Goal: Task Accomplishment & Management: Use online tool/utility

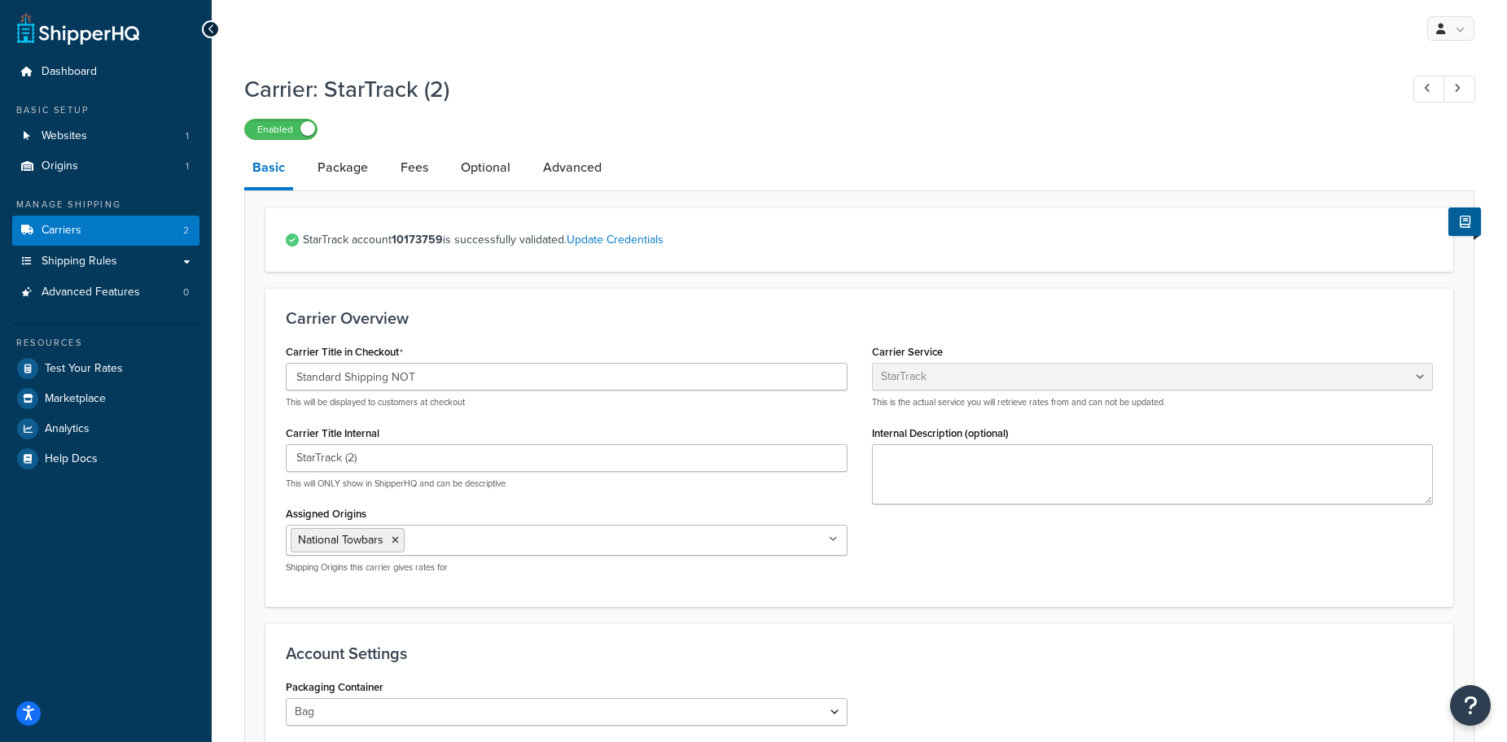
select select "starTrackv2"
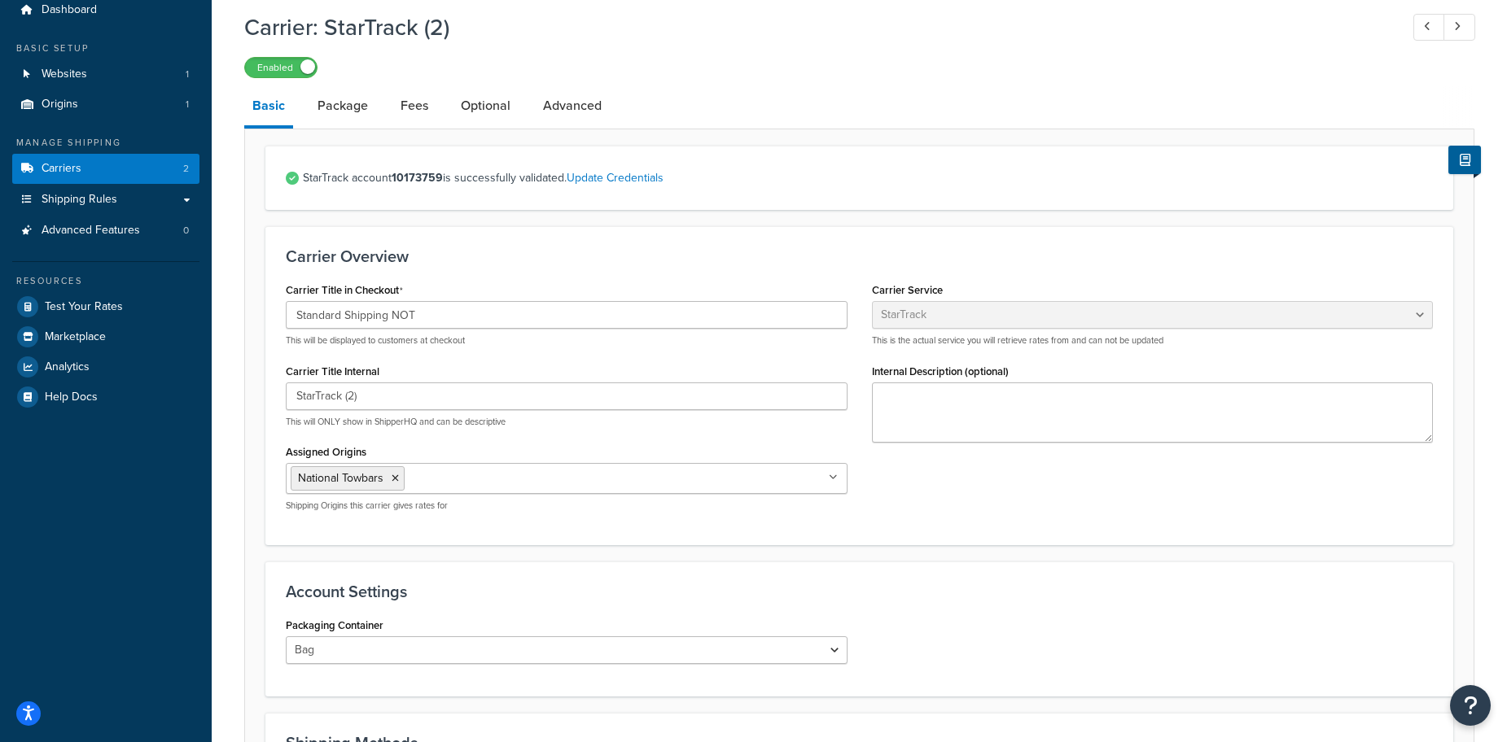
scroll to position [163, 0]
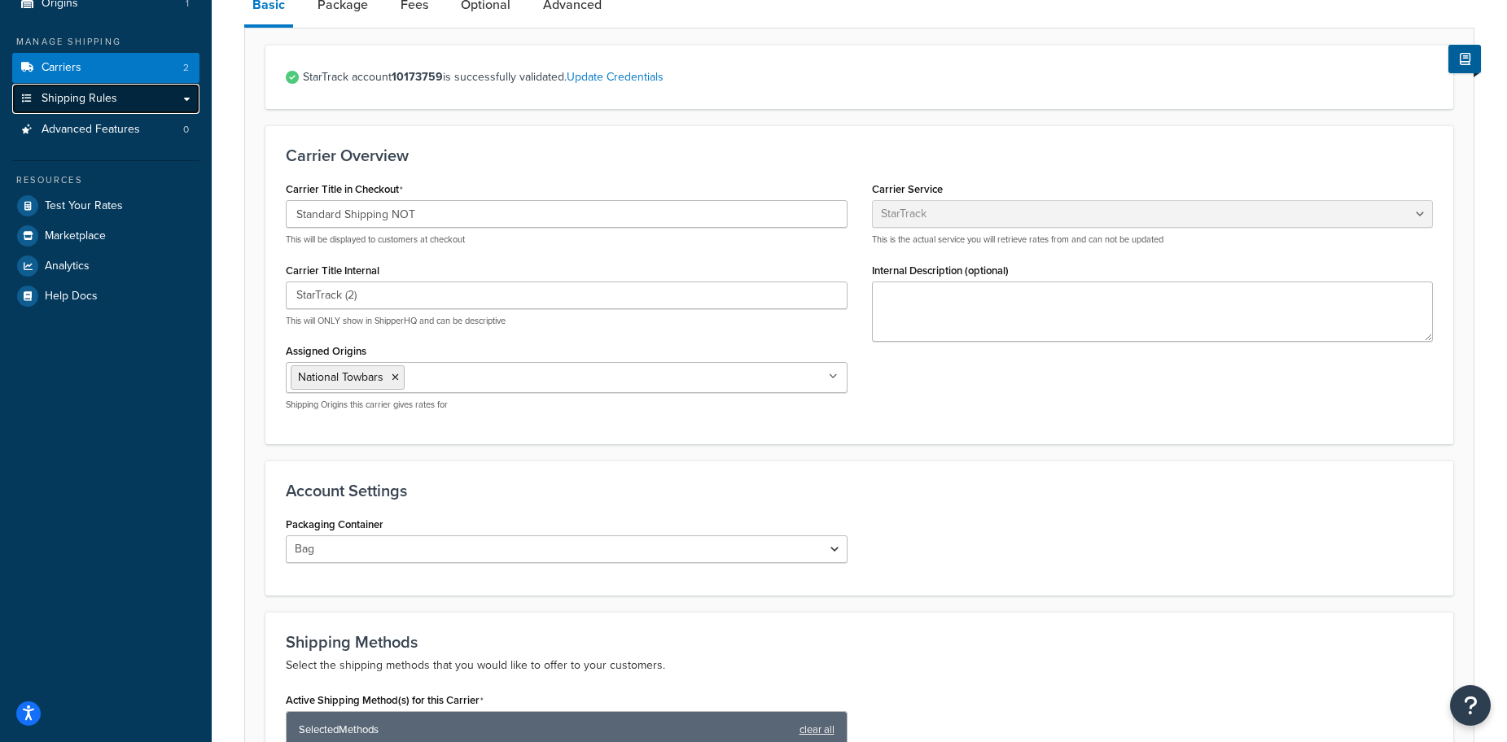
click at [99, 93] on span "Shipping Rules" at bounding box center [80, 99] width 76 height 14
click at [176, 99] on link "Shipping Rules" at bounding box center [105, 99] width 187 height 30
click at [189, 99] on link "Shipping Rules" at bounding box center [105, 99] width 187 height 30
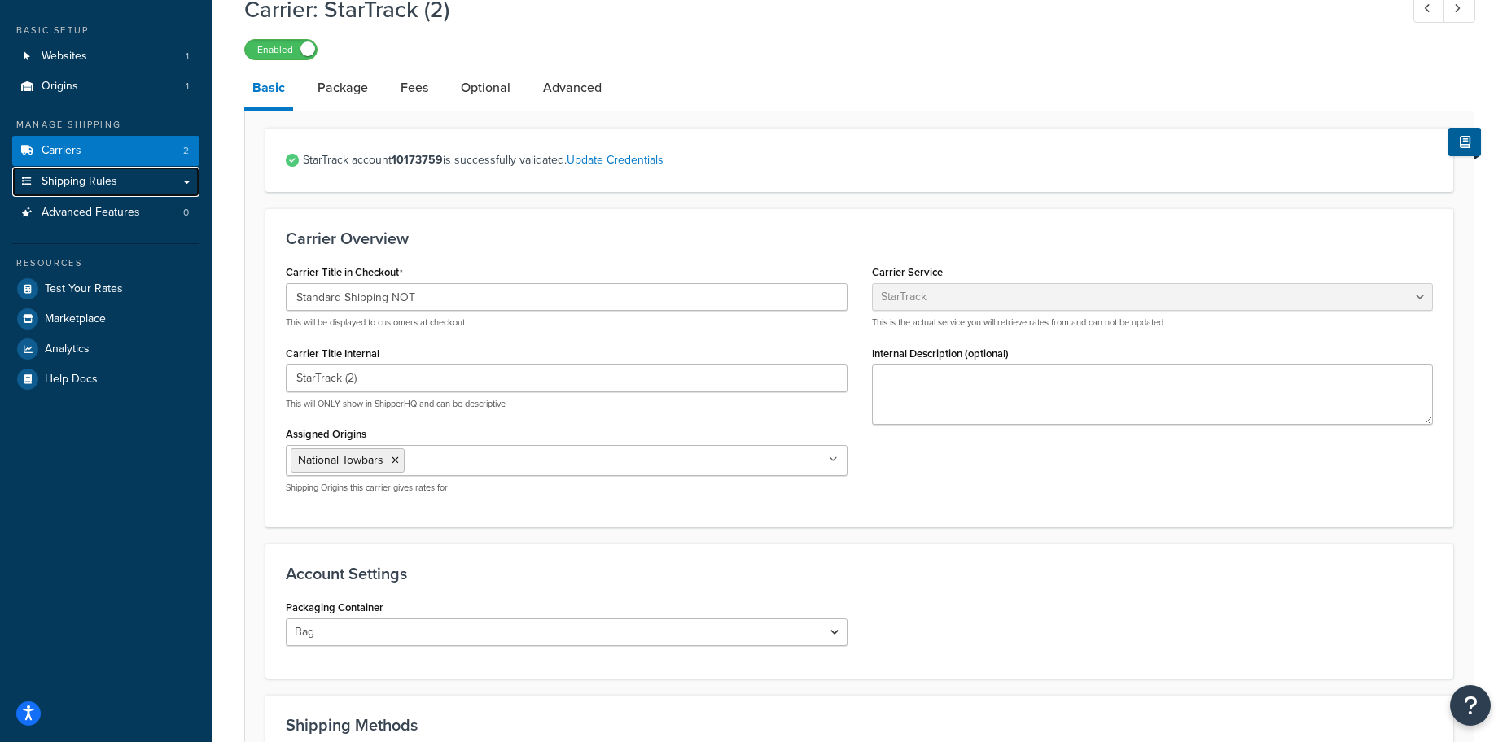
scroll to position [0, 0]
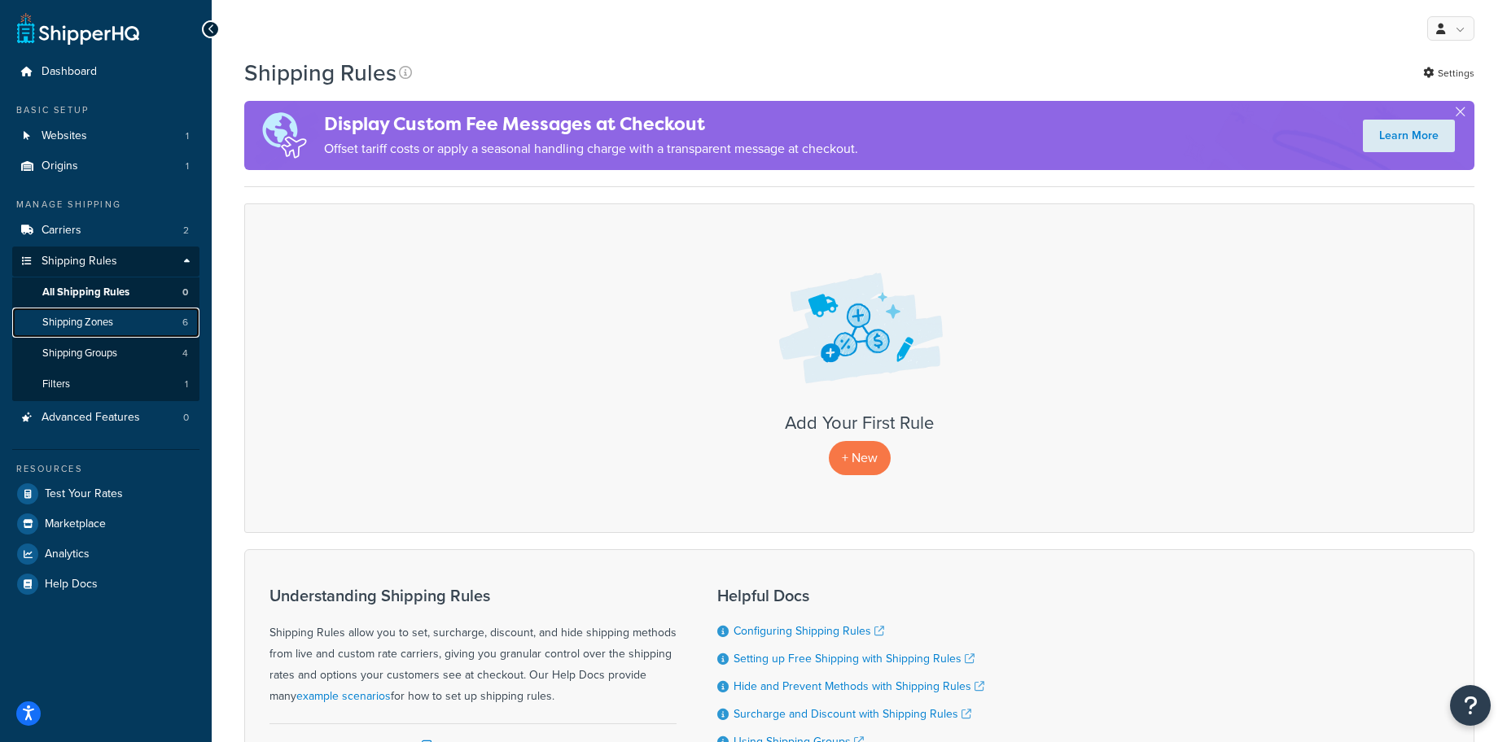
click at [125, 325] on link "Shipping Zones 6" at bounding box center [105, 323] width 187 height 30
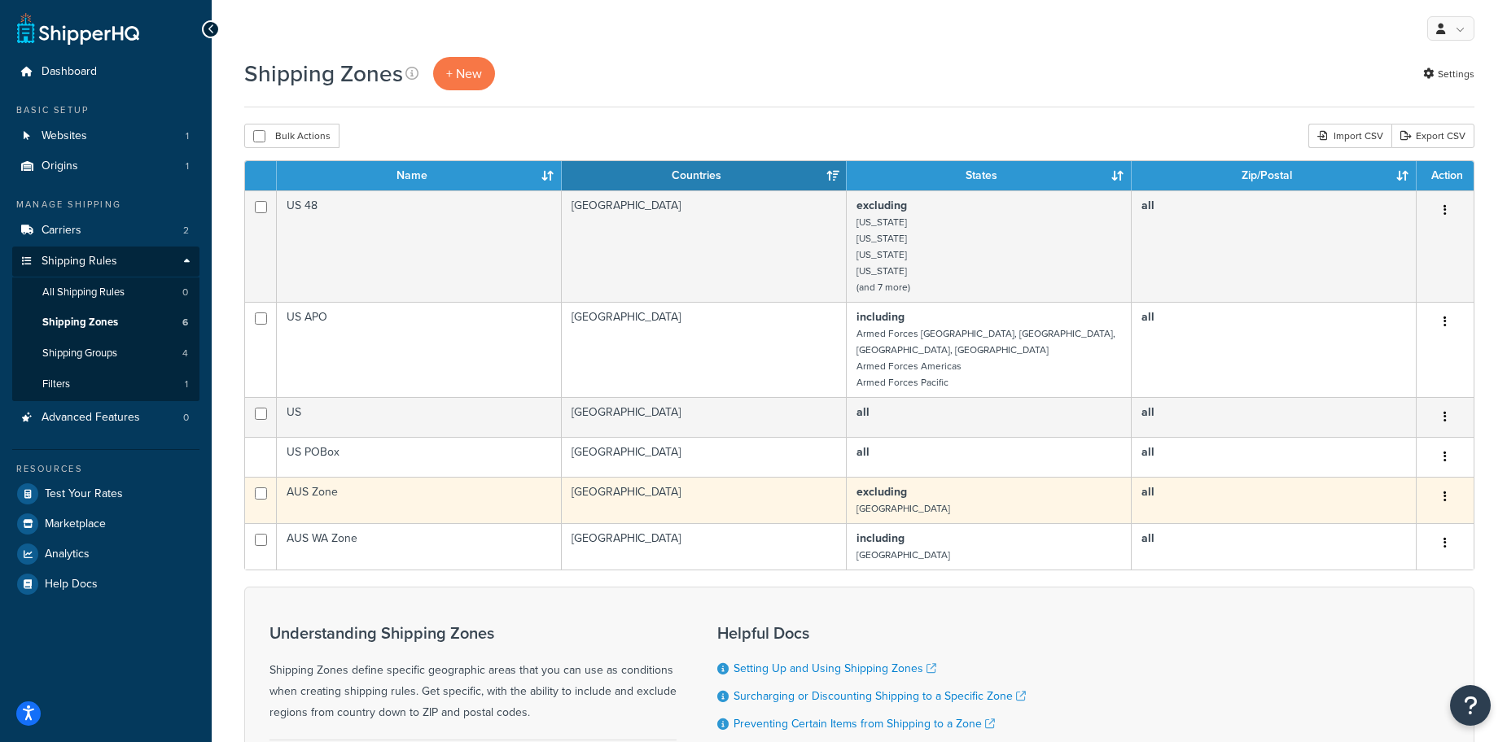
click at [1448, 492] on button "button" at bounding box center [1445, 497] width 23 height 26
click at [1377, 510] on link "Edit" at bounding box center [1379, 513] width 129 height 33
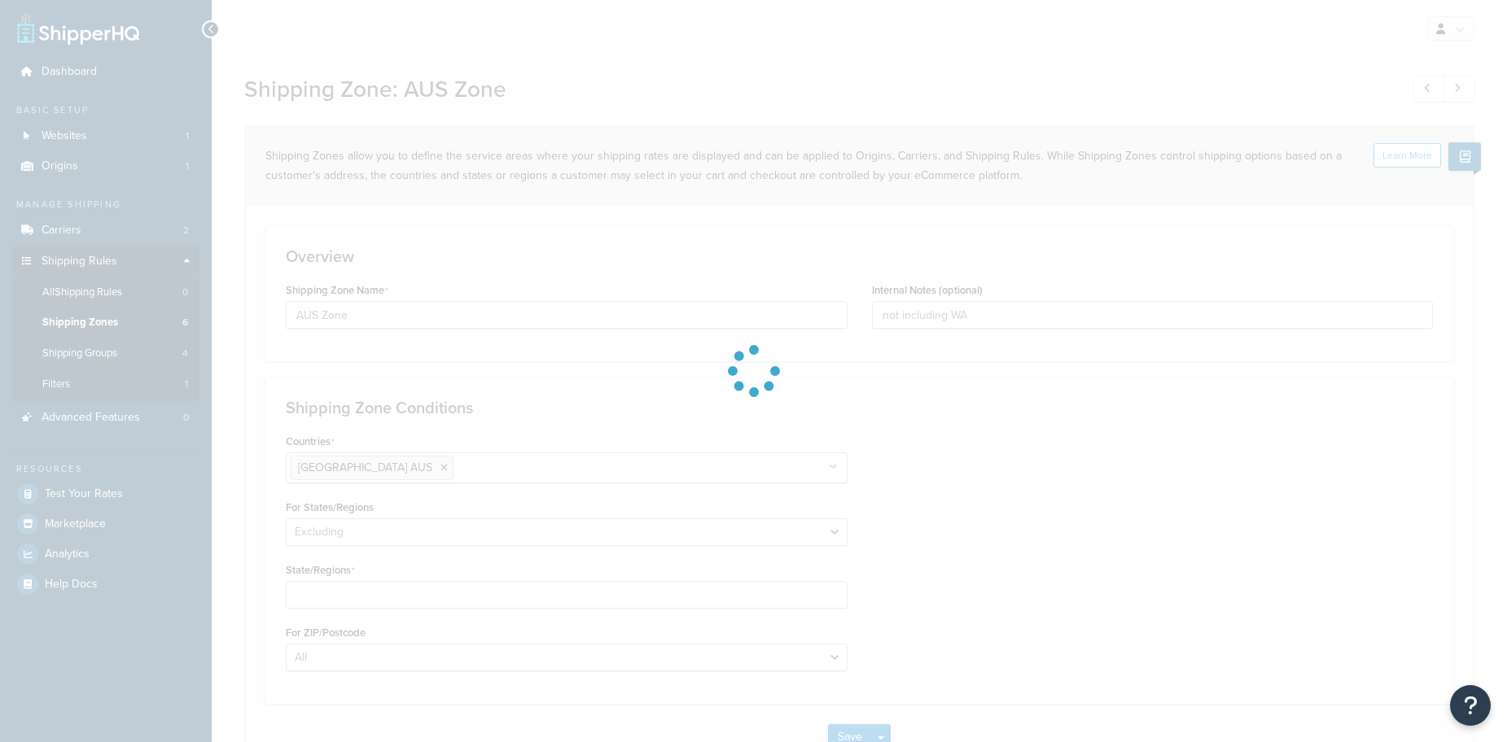
select select "excluding"
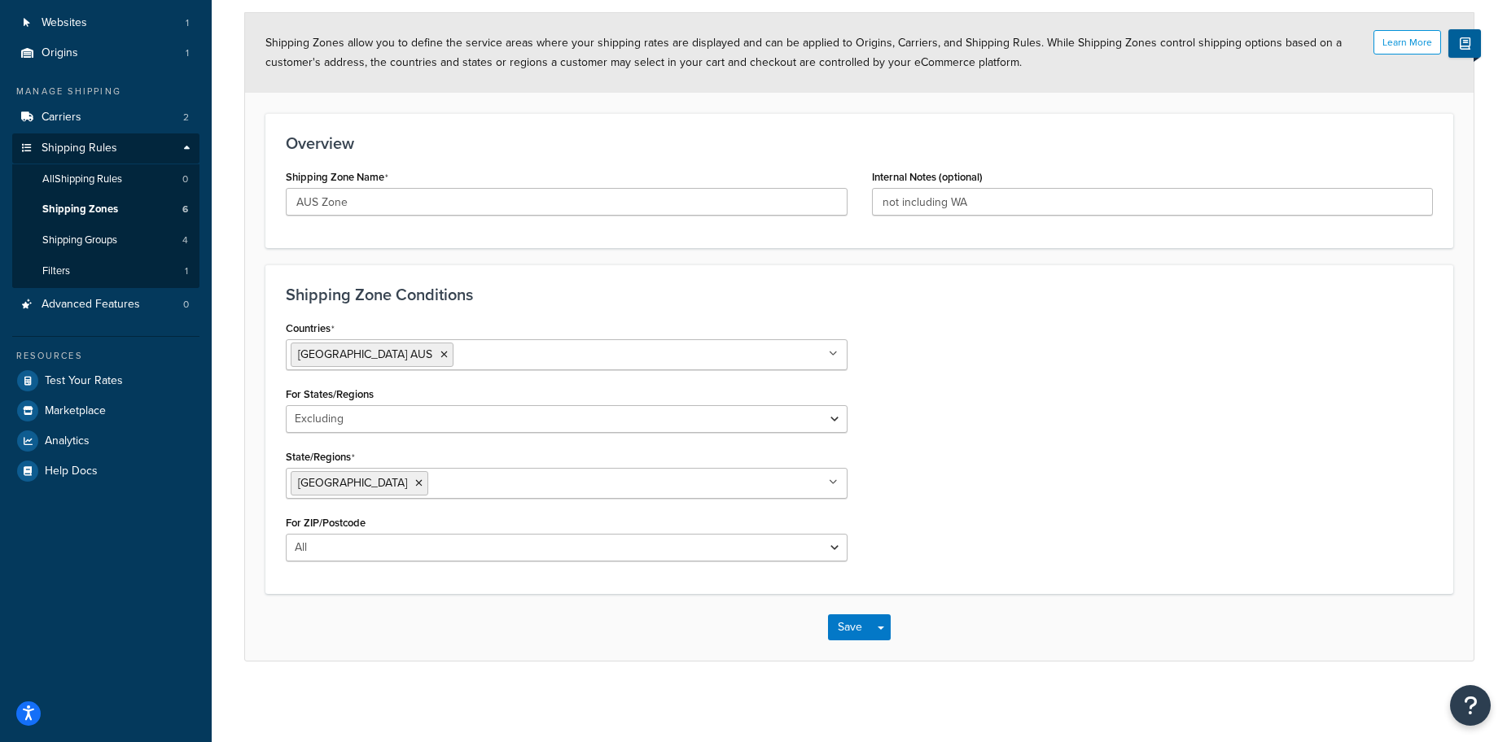
scroll to position [114, 0]
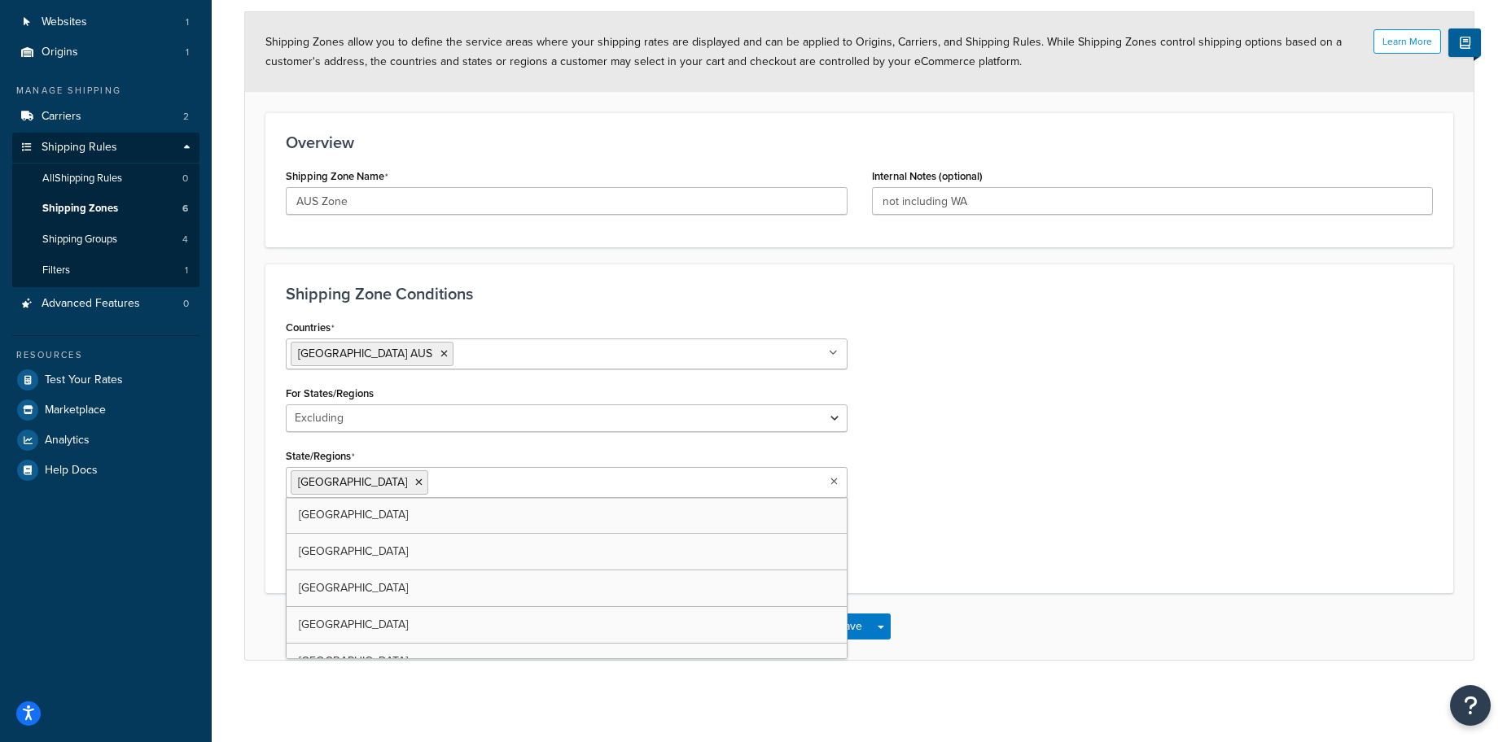
click at [539, 467] on ul "Western Australia" at bounding box center [567, 482] width 562 height 31
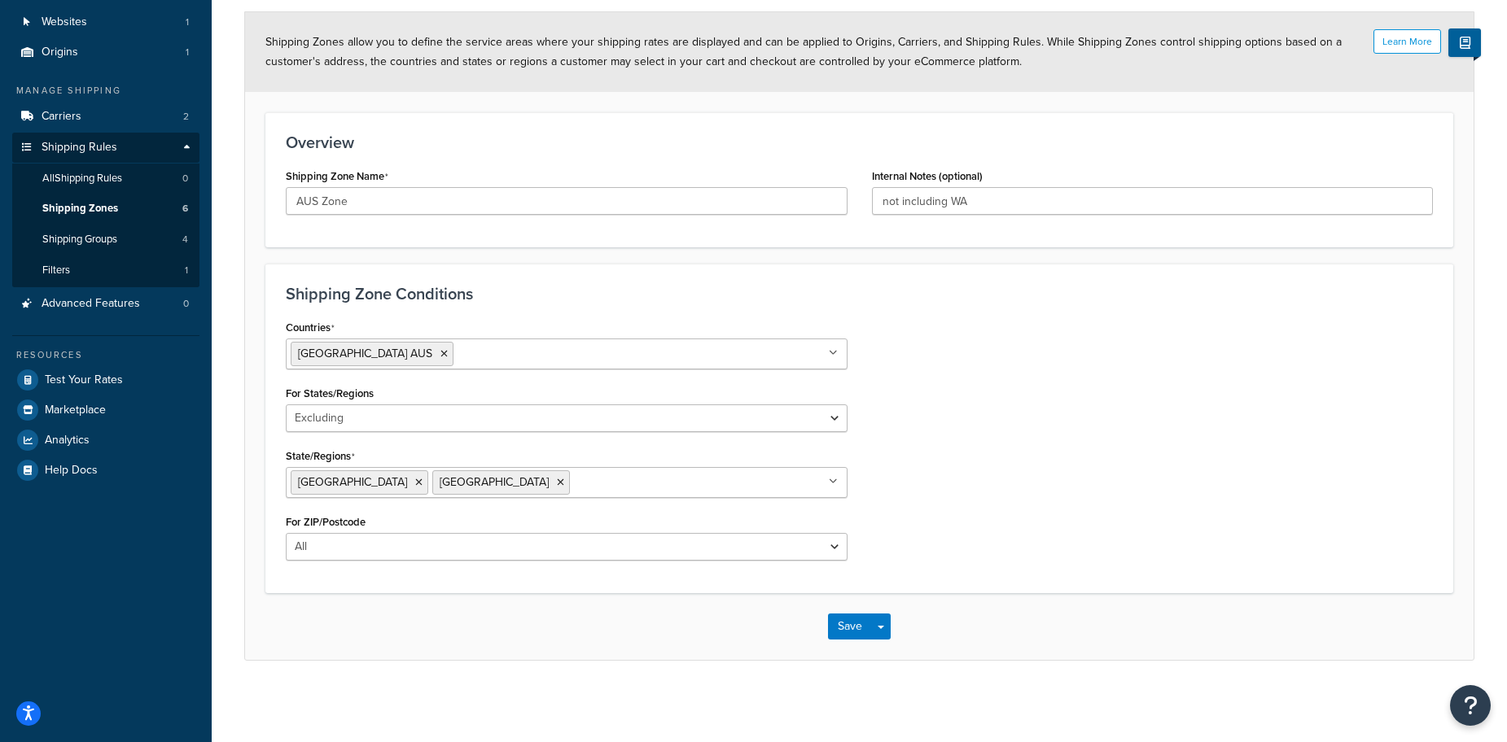
click at [1092, 438] on div "Countries Australia AUS All Countries ALL United States USA Afghanistan AFG Alb…" at bounding box center [860, 444] width 1172 height 257
click at [831, 622] on button "Save" at bounding box center [850, 627] width 44 height 26
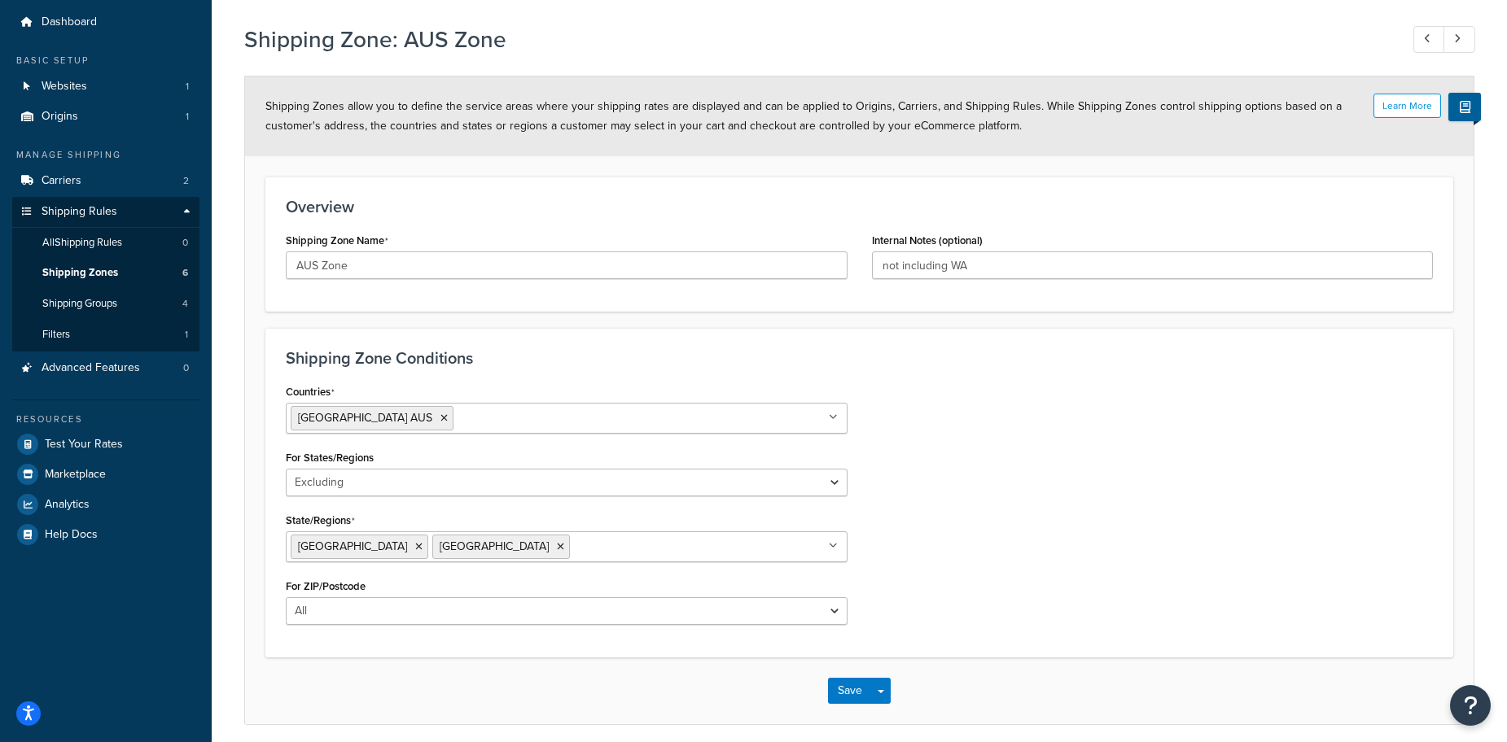
scroll to position [0, 0]
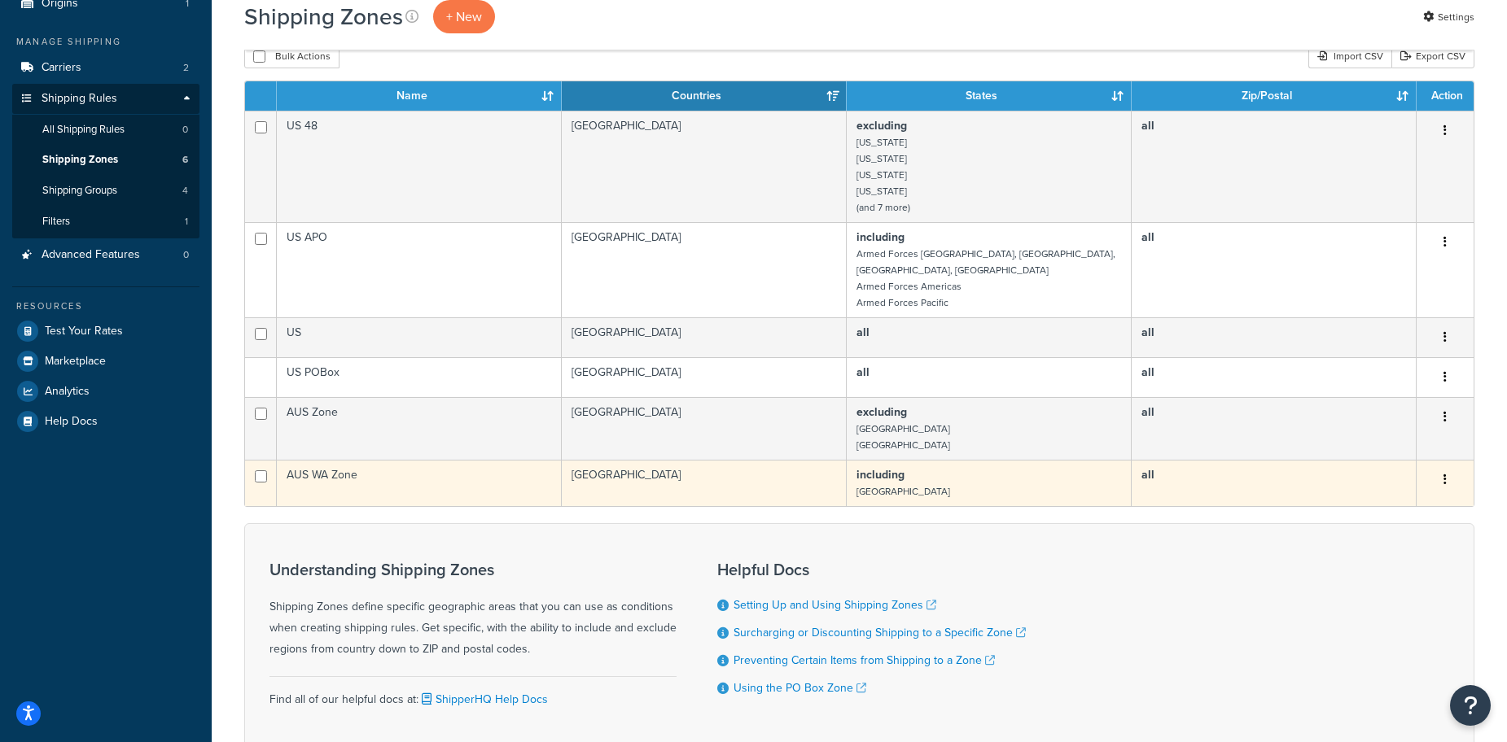
click at [959, 480] on td "including Western Australia" at bounding box center [989, 483] width 285 height 46
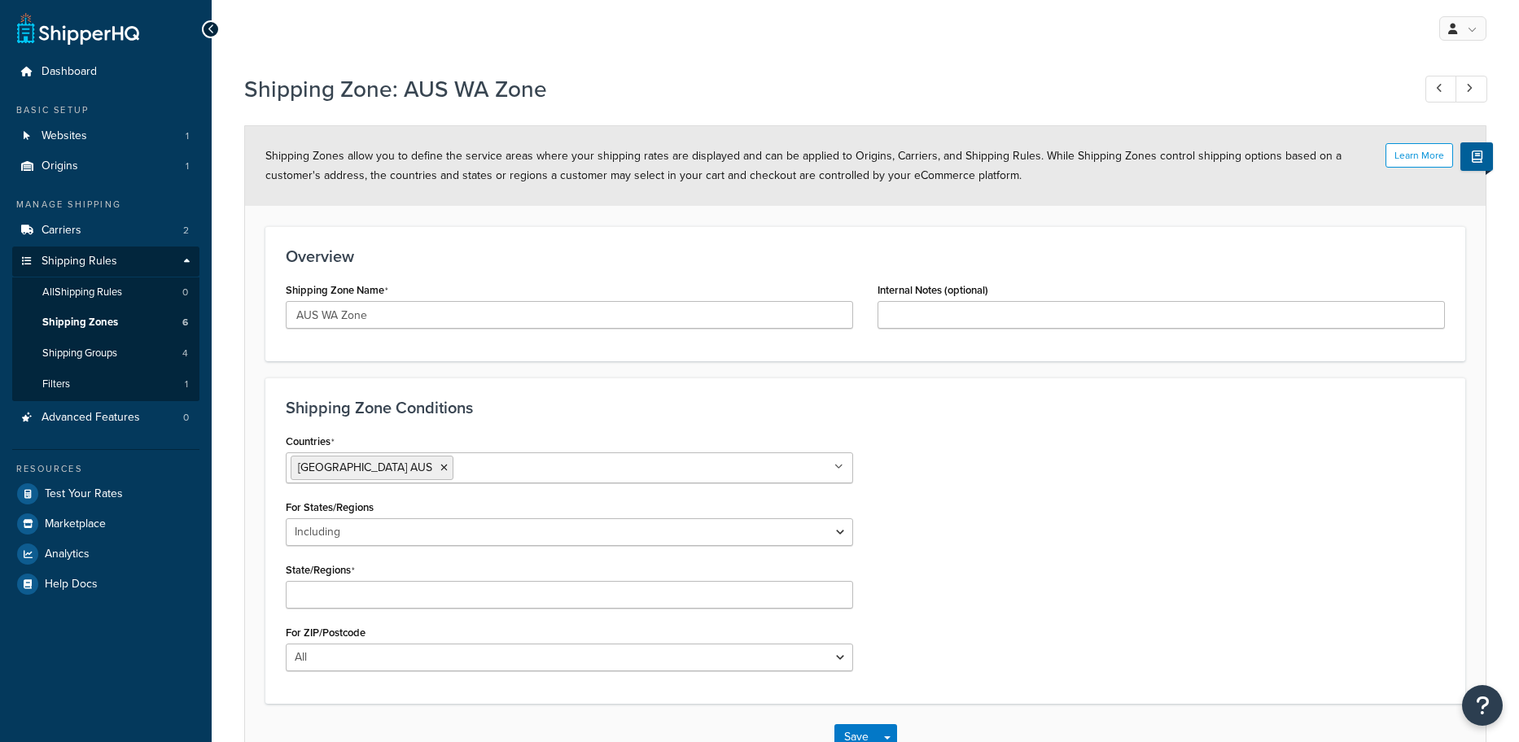
select select "including"
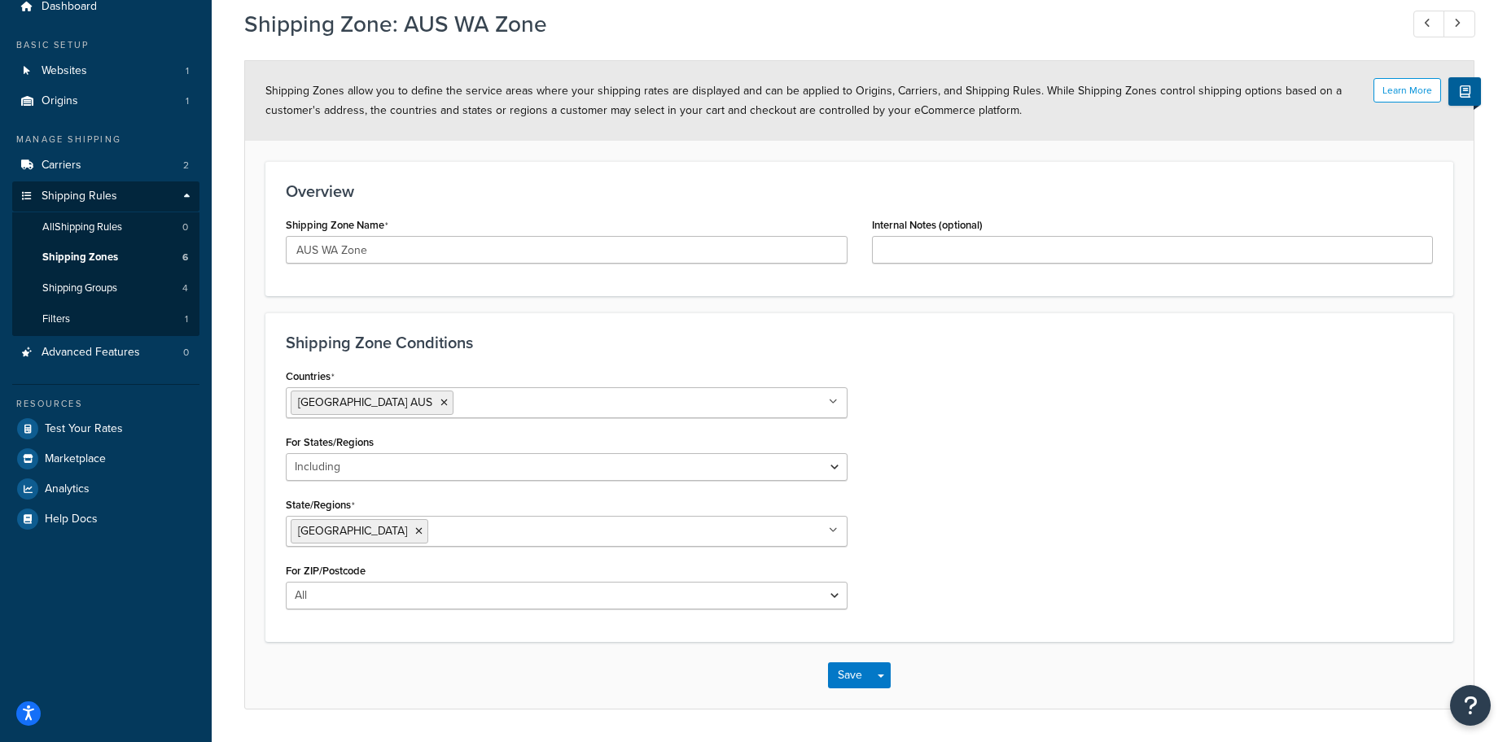
scroll to position [81, 0]
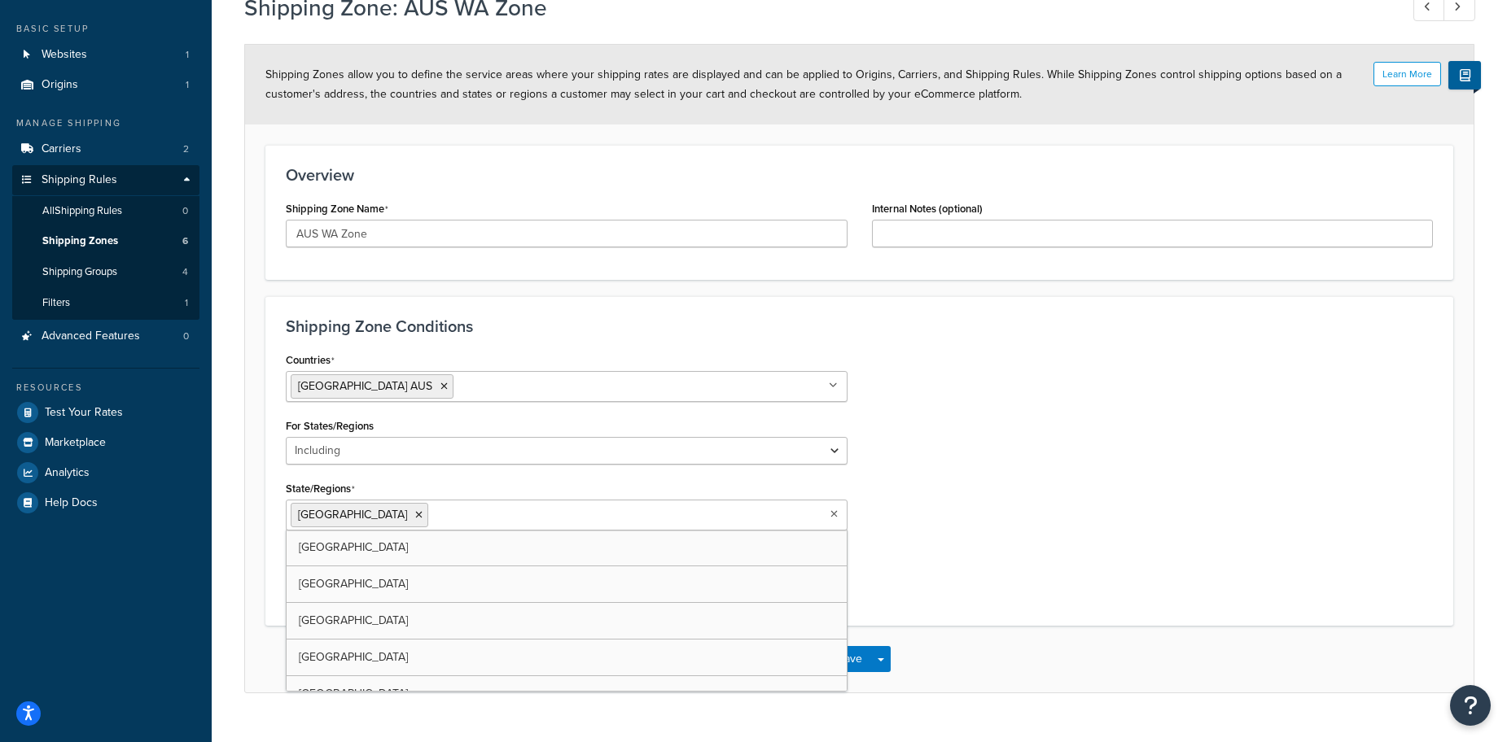
click at [516, 529] on ul "Western Australia" at bounding box center [567, 515] width 562 height 31
click at [1163, 441] on div "Countries Australia AUS All Countries ALL United States USA Afghanistan AFG Alb…" at bounding box center [860, 476] width 1172 height 257
click at [574, 515] on input "State/Regions" at bounding box center [646, 515] width 144 height 18
click at [1085, 457] on div "Countries Australia AUS All Countries ALL United States USA Afghanistan AFG Alb…" at bounding box center [860, 476] width 1172 height 257
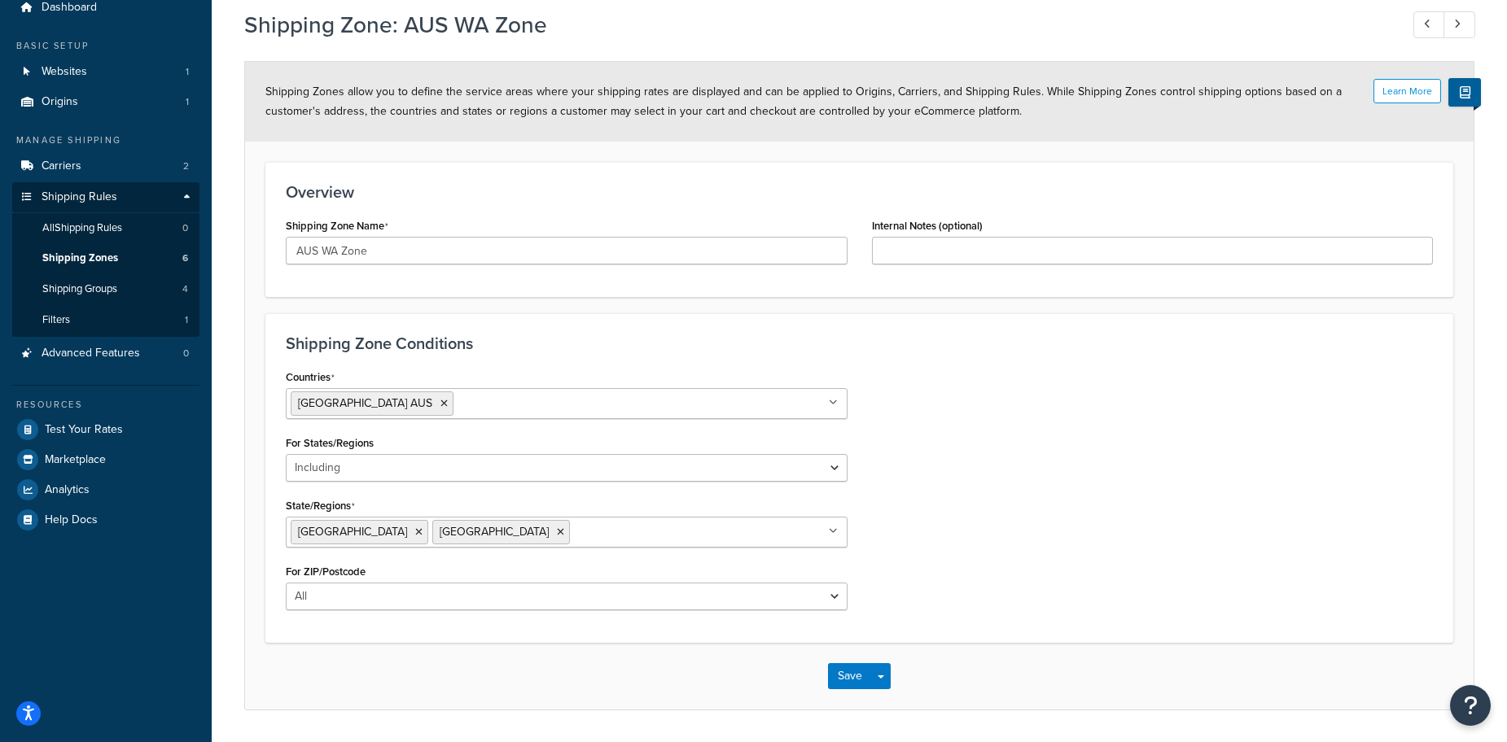
scroll to position [114, 0]
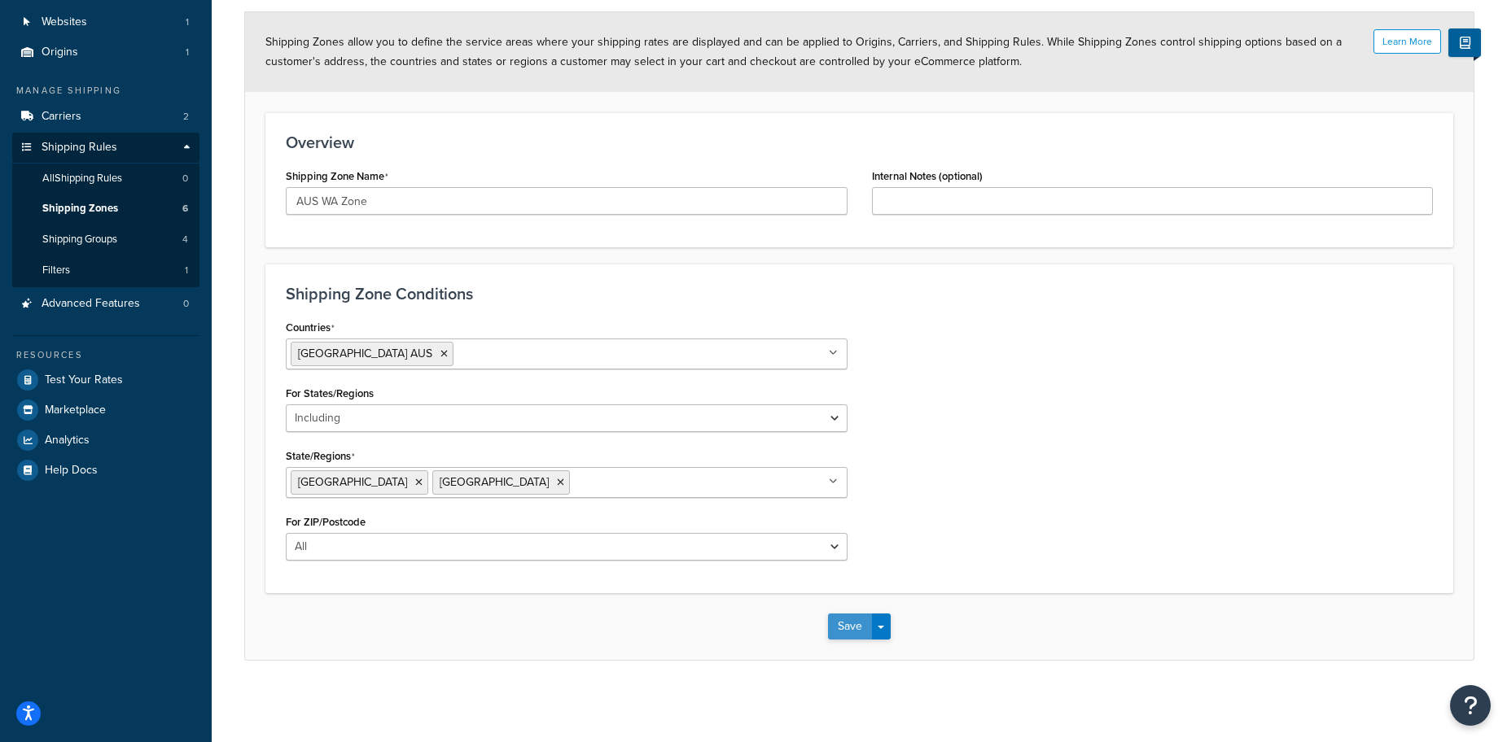
click at [852, 618] on button "Save" at bounding box center [850, 627] width 44 height 26
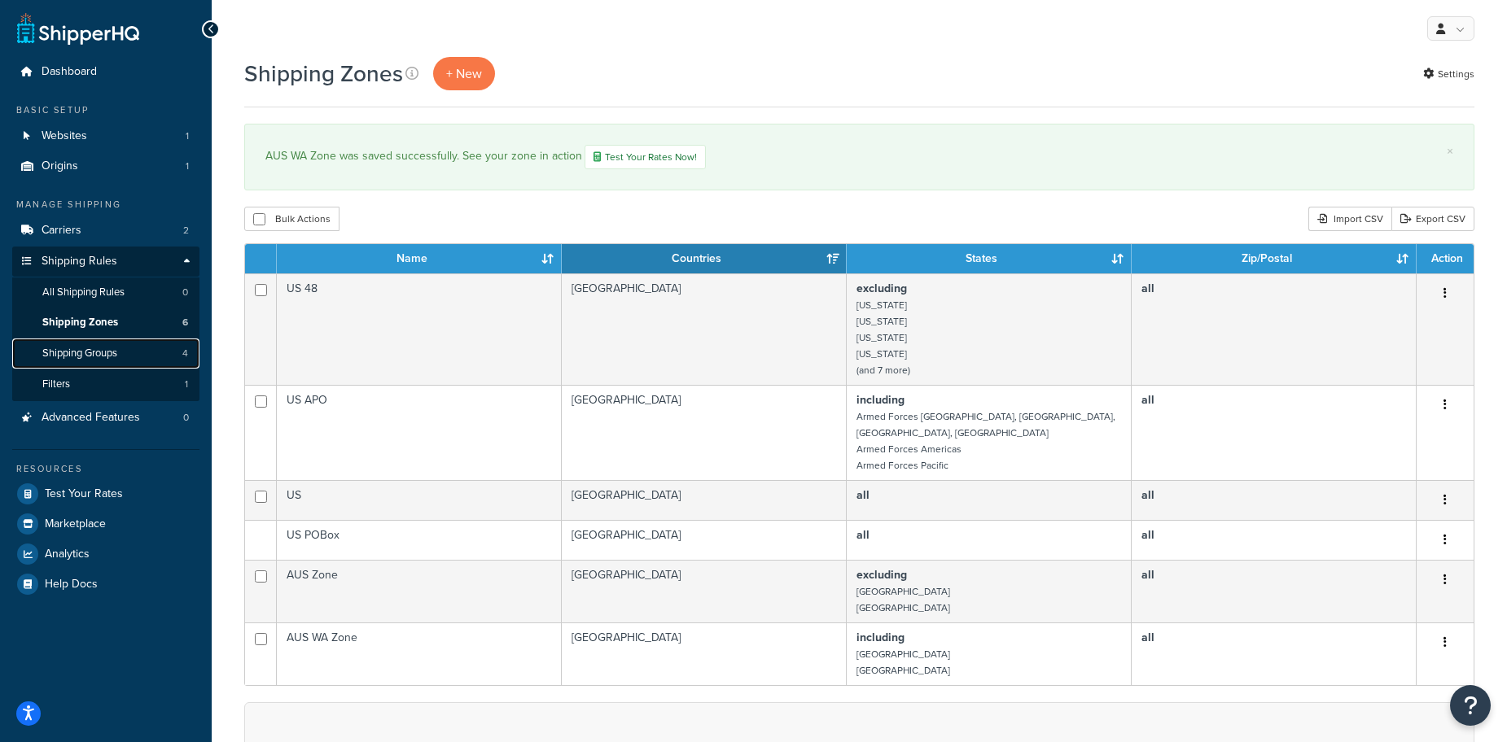
drag, startPoint x: 135, startPoint y: 351, endPoint x: 191, endPoint y: 328, distance: 60.6
click at [135, 351] on link "Shipping Groups 4" at bounding box center [105, 354] width 187 height 30
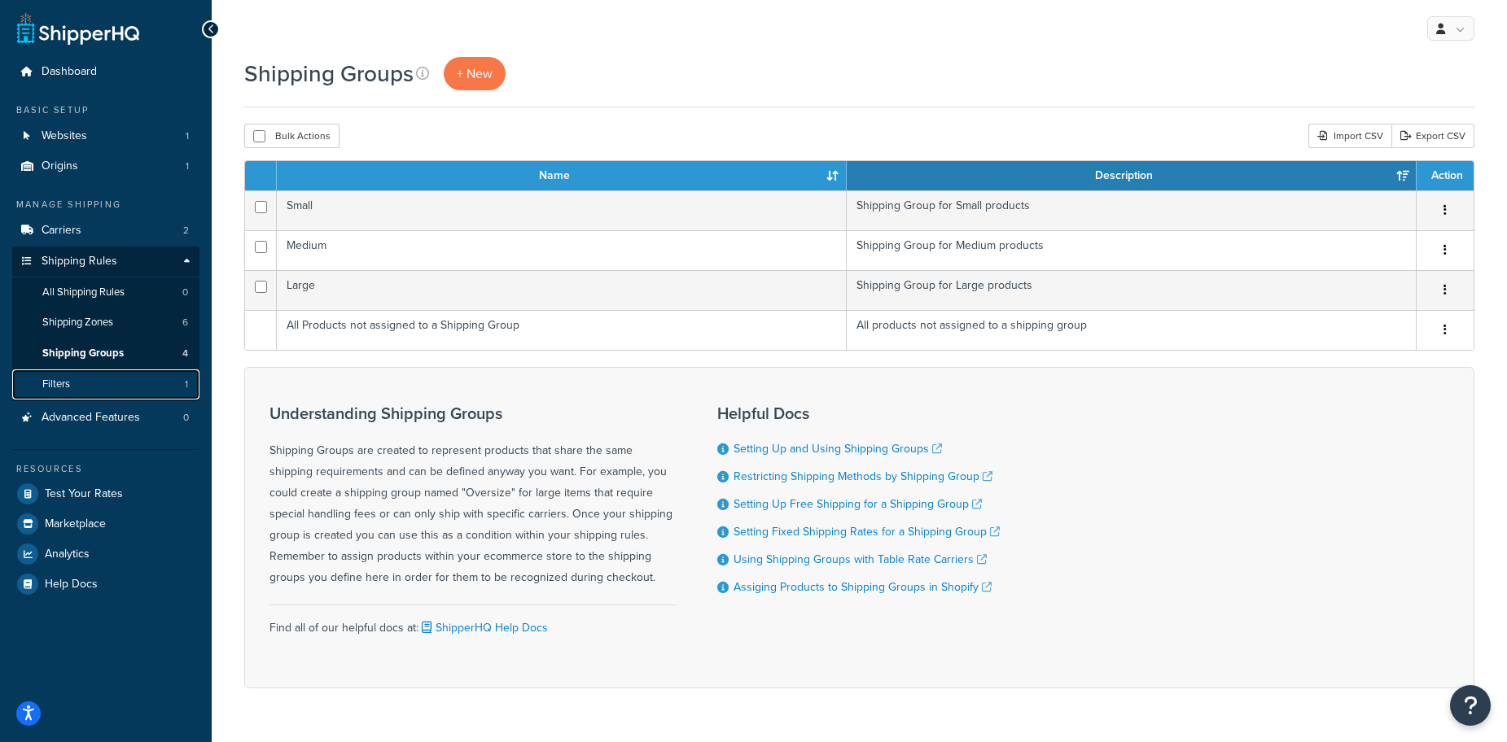
click at [128, 386] on link "Filters 1" at bounding box center [105, 385] width 187 height 30
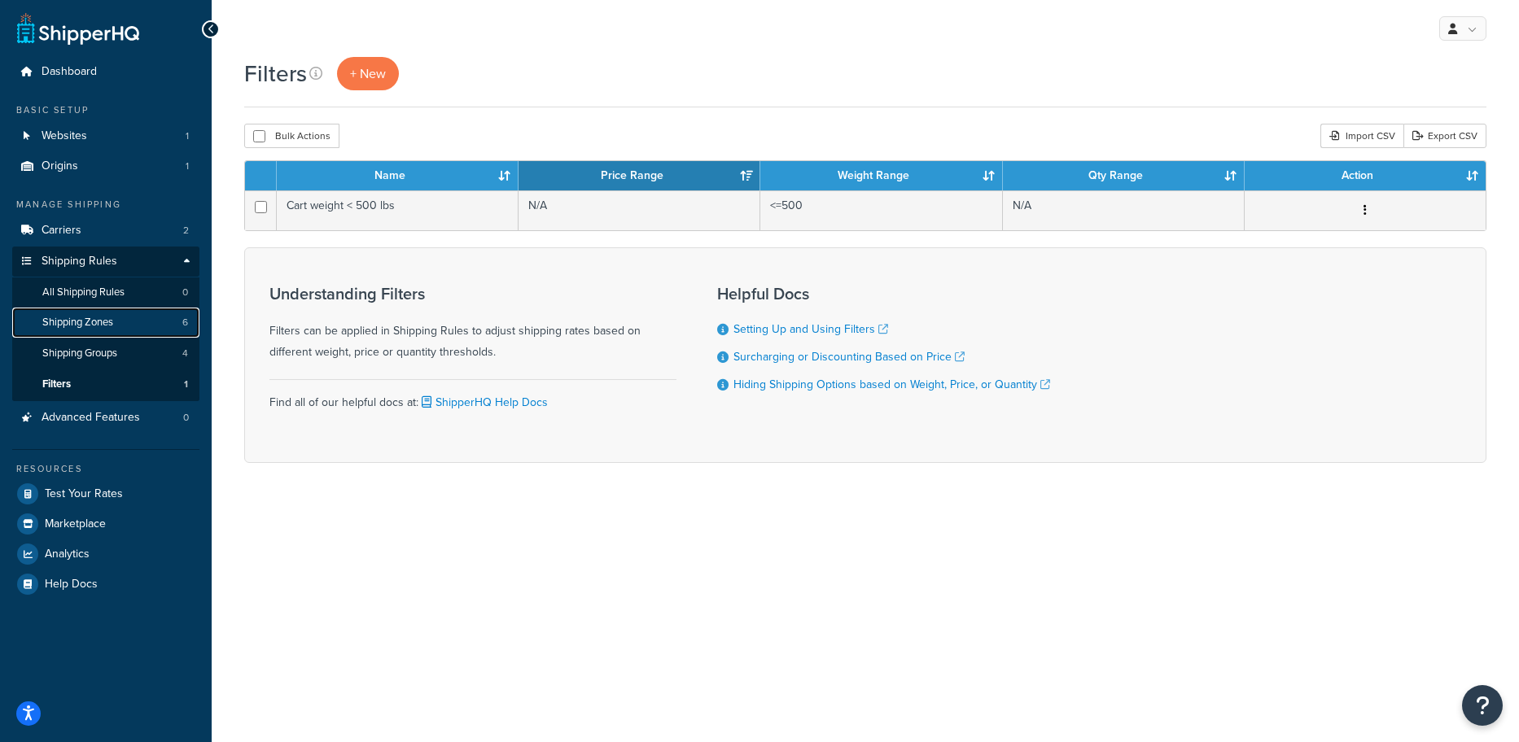
click at [89, 322] on span "Shipping Zones" at bounding box center [77, 323] width 71 height 14
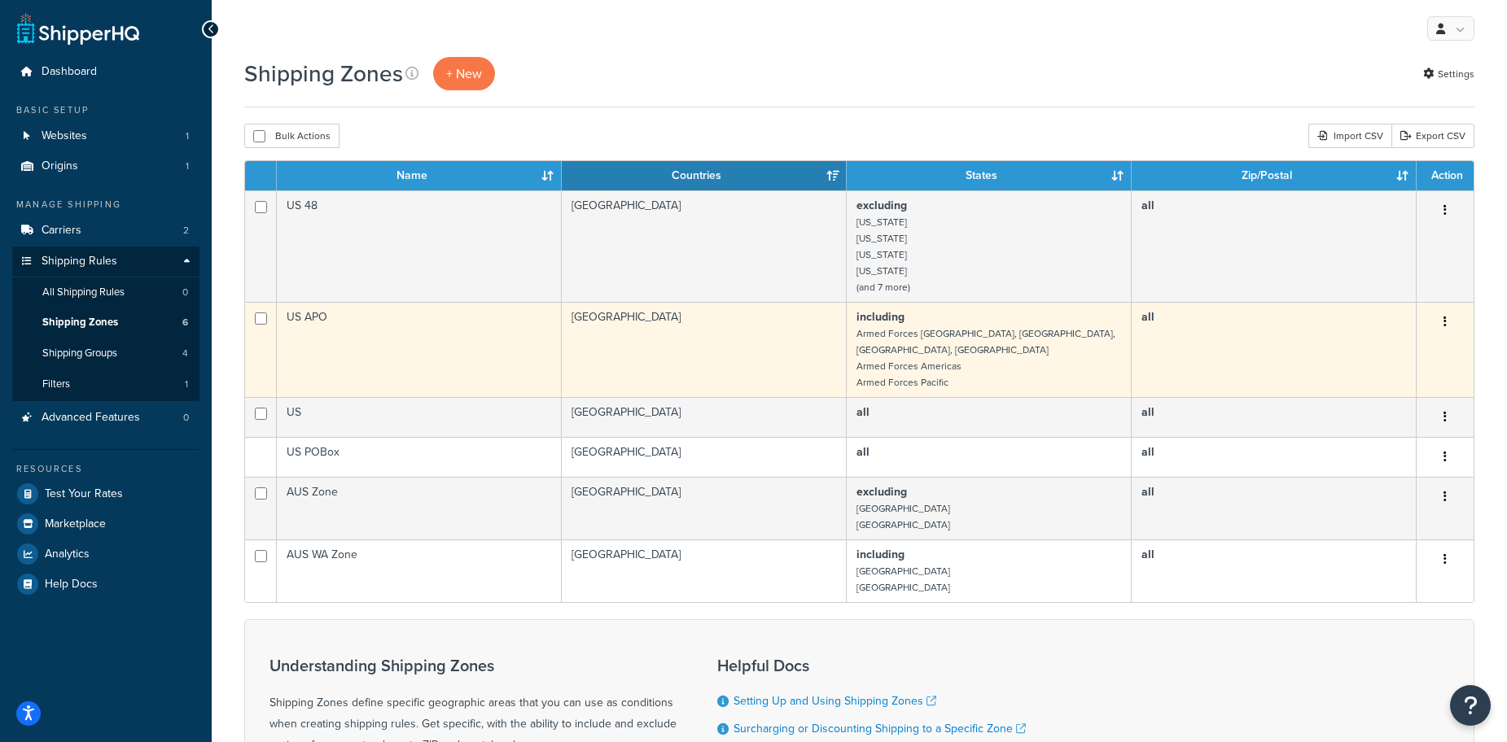
scroll to position [81, 0]
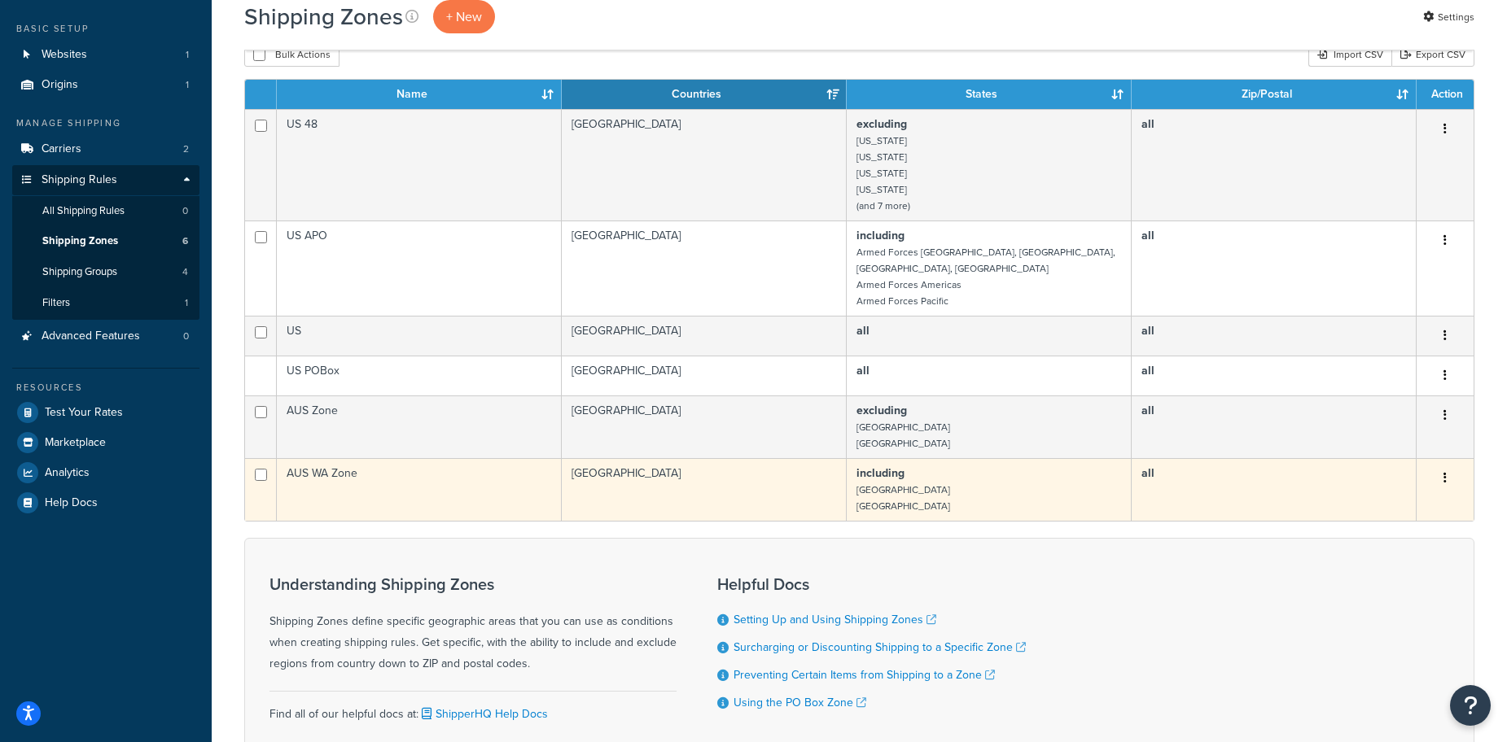
click at [495, 476] on td "AUS WA Zone" at bounding box center [419, 489] width 285 height 63
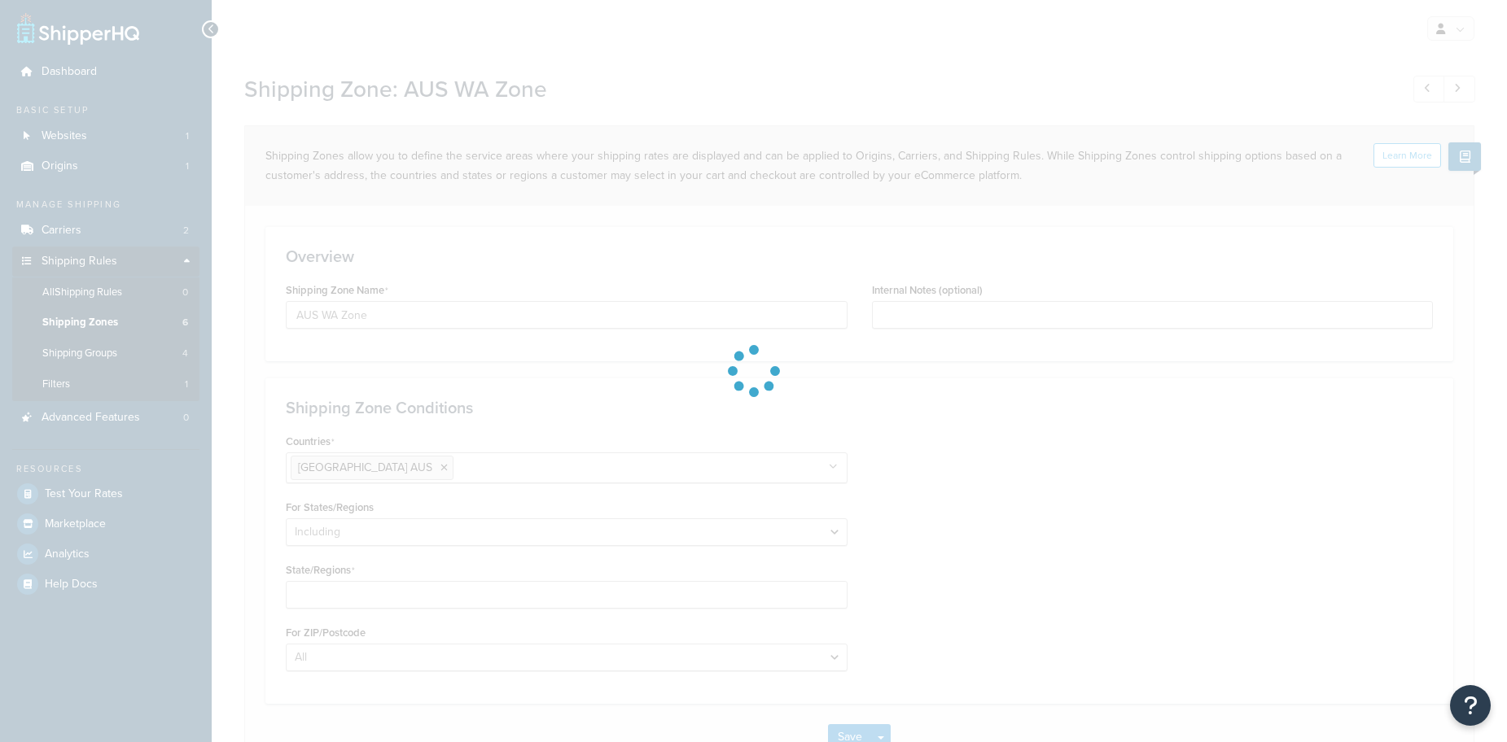
select select "including"
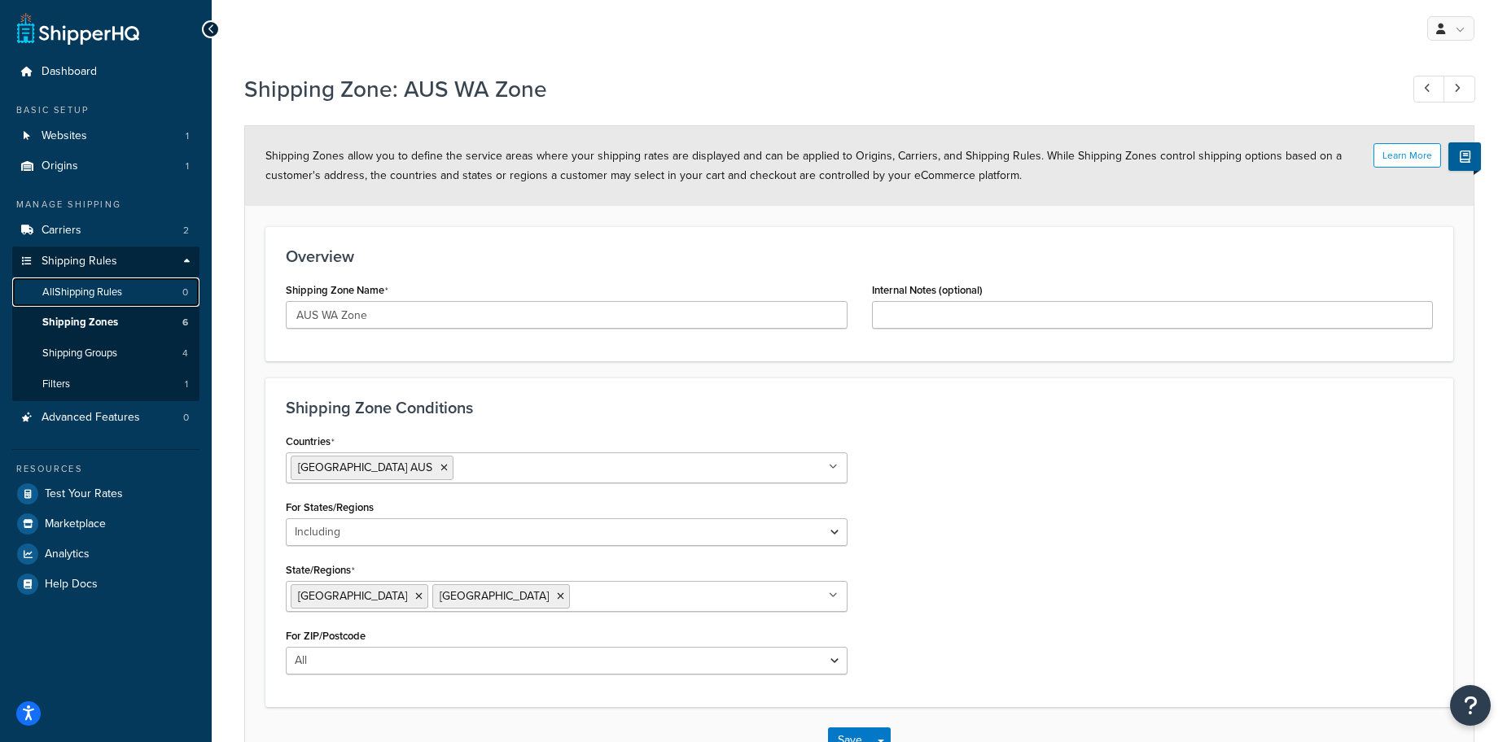
click at [101, 289] on span "All Shipping Rules" at bounding box center [82, 293] width 80 height 14
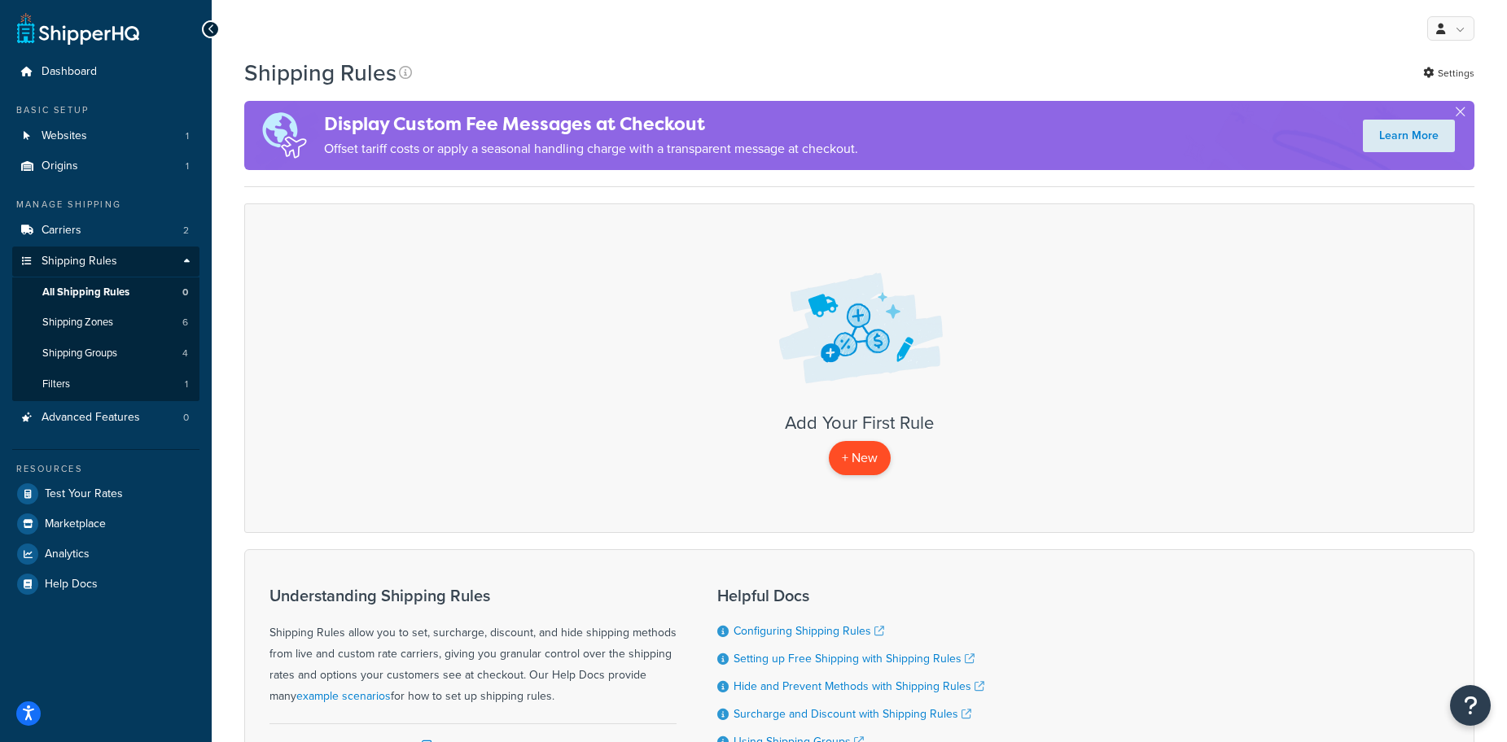
click at [852, 462] on p "+ New" at bounding box center [860, 457] width 62 height 33
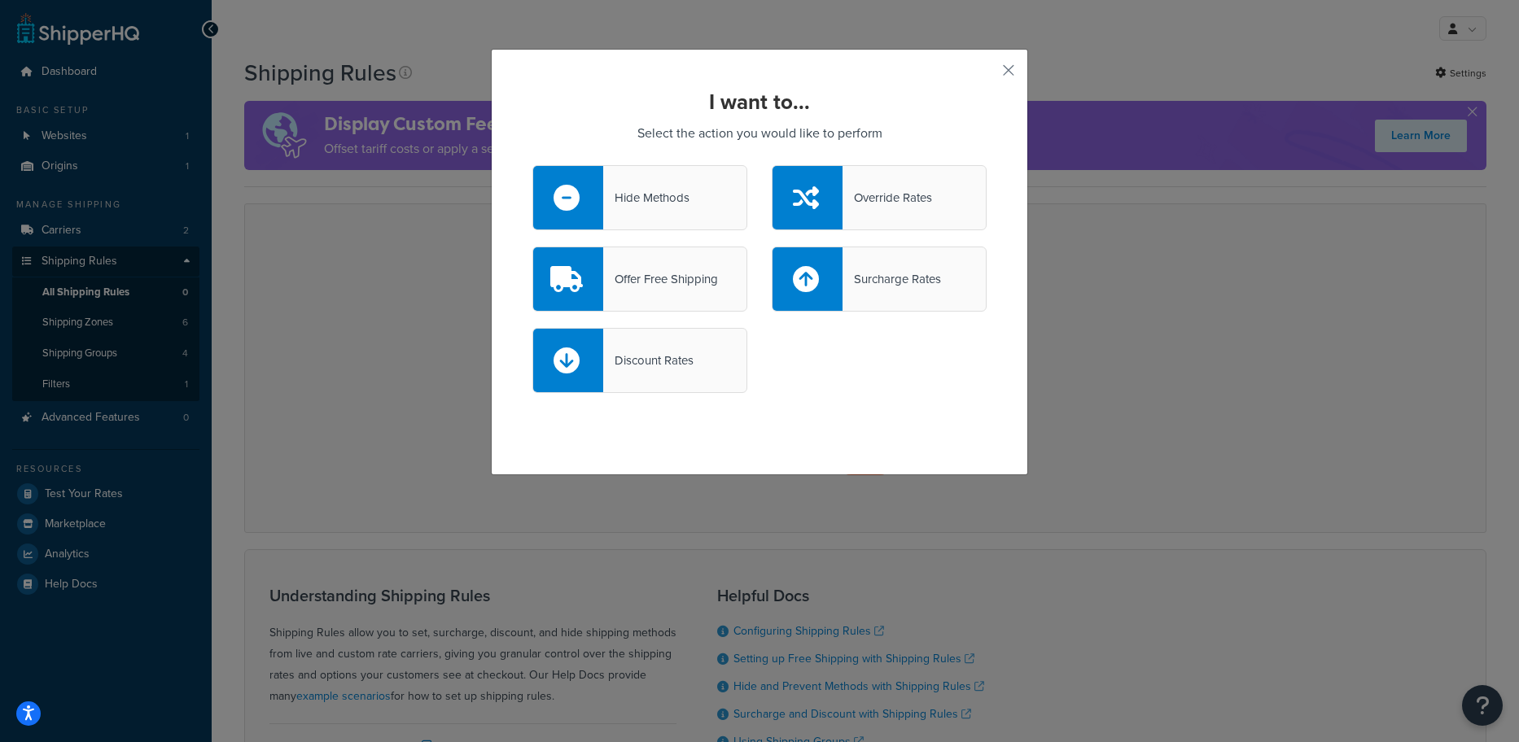
click at [810, 287] on icon at bounding box center [806, 279] width 26 height 26
click at [0, 0] on input "Surcharge Rates" at bounding box center [0, 0] width 0 height 0
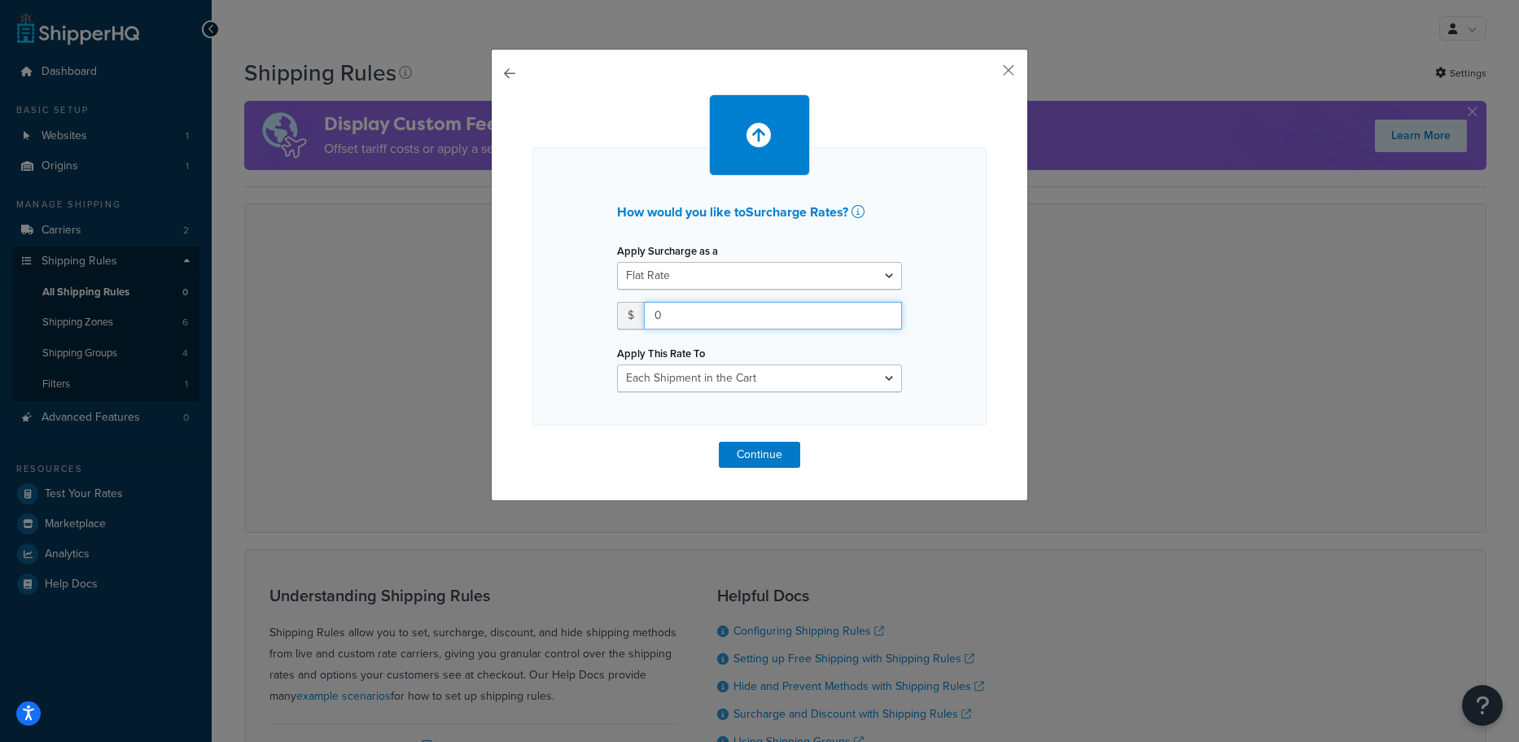
click at [700, 318] on input "0" at bounding box center [773, 316] width 258 height 28
click at [703, 313] on input "0" at bounding box center [773, 316] width 258 height 28
type input "20"
click at [773, 457] on button "Continue" at bounding box center [759, 455] width 81 height 26
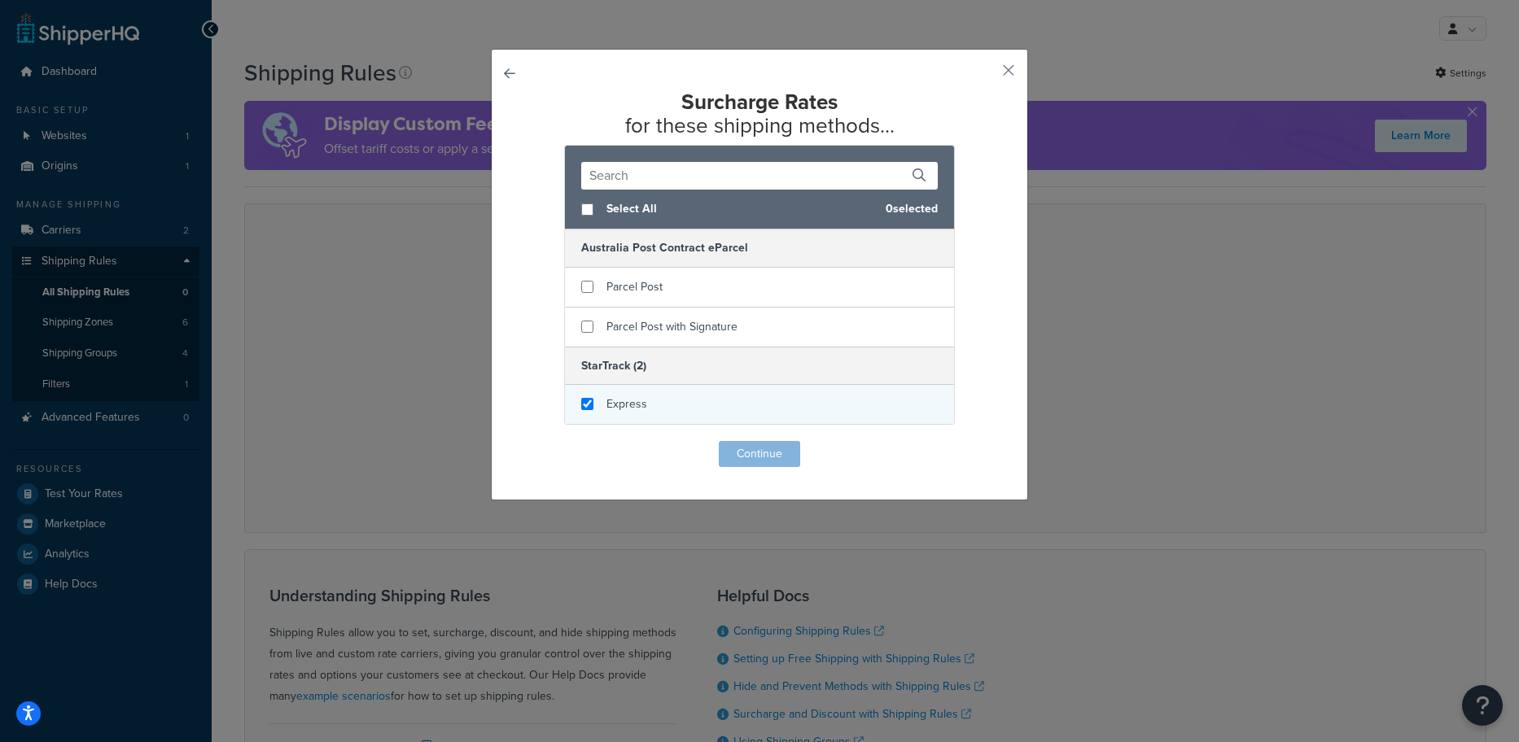
checkbox input "true"
click at [585, 398] on div "Express" at bounding box center [759, 404] width 389 height 39
click at [733, 461] on button "Continue" at bounding box center [759, 454] width 81 height 26
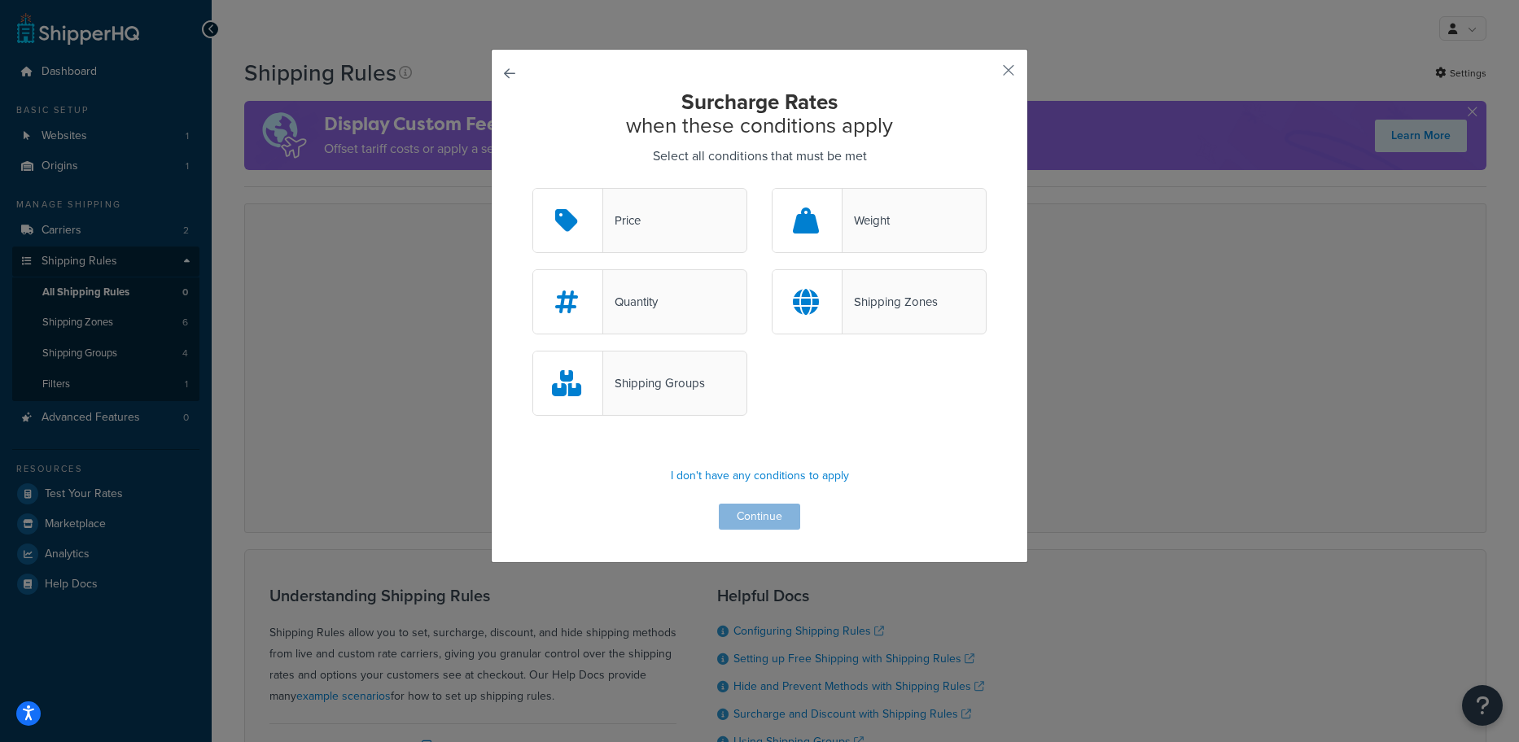
click at [894, 318] on div "Shipping Zones" at bounding box center [879, 301] width 215 height 65
click at [0, 0] on input "Shipping Zones" at bounding box center [0, 0] width 0 height 0
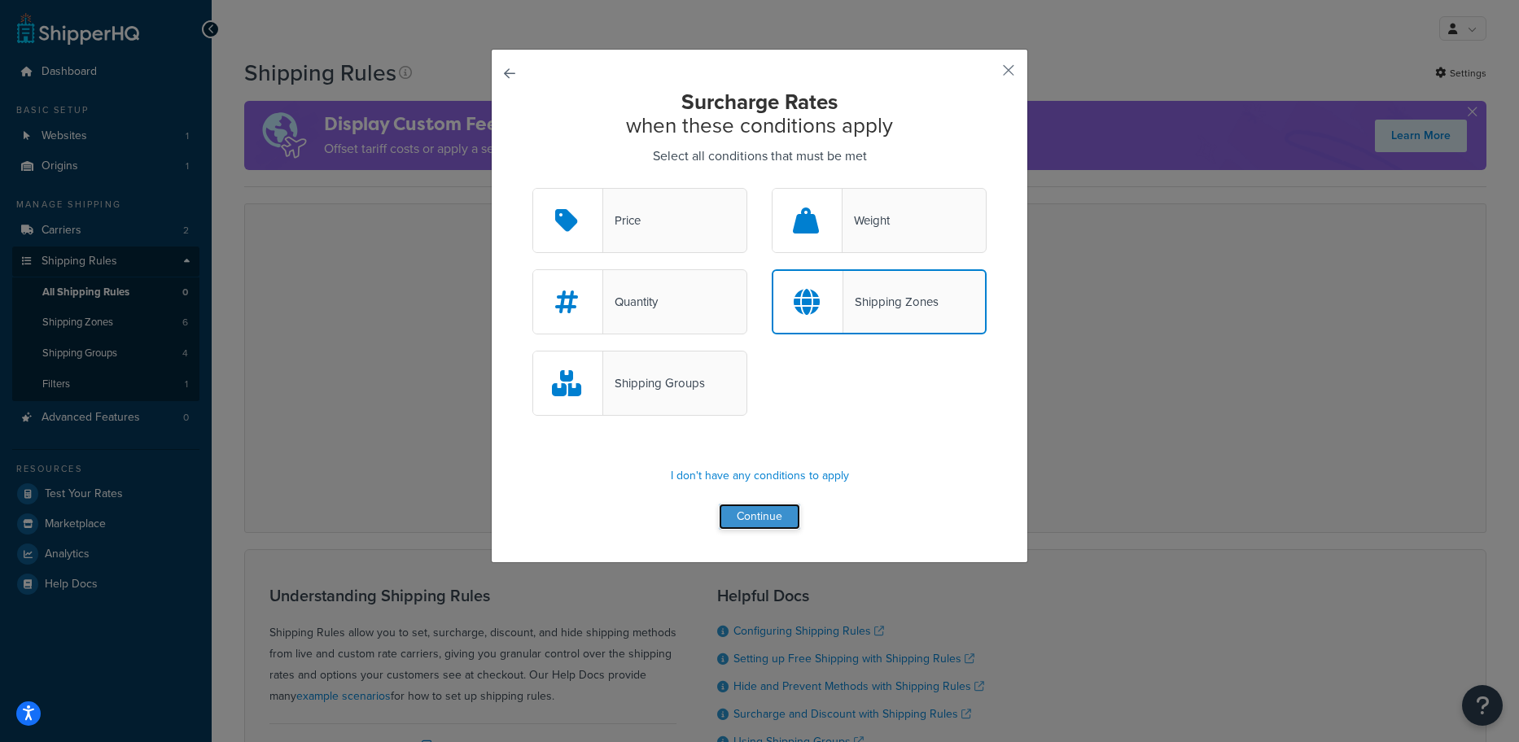
click at [758, 515] on button "Continue" at bounding box center [759, 517] width 81 height 26
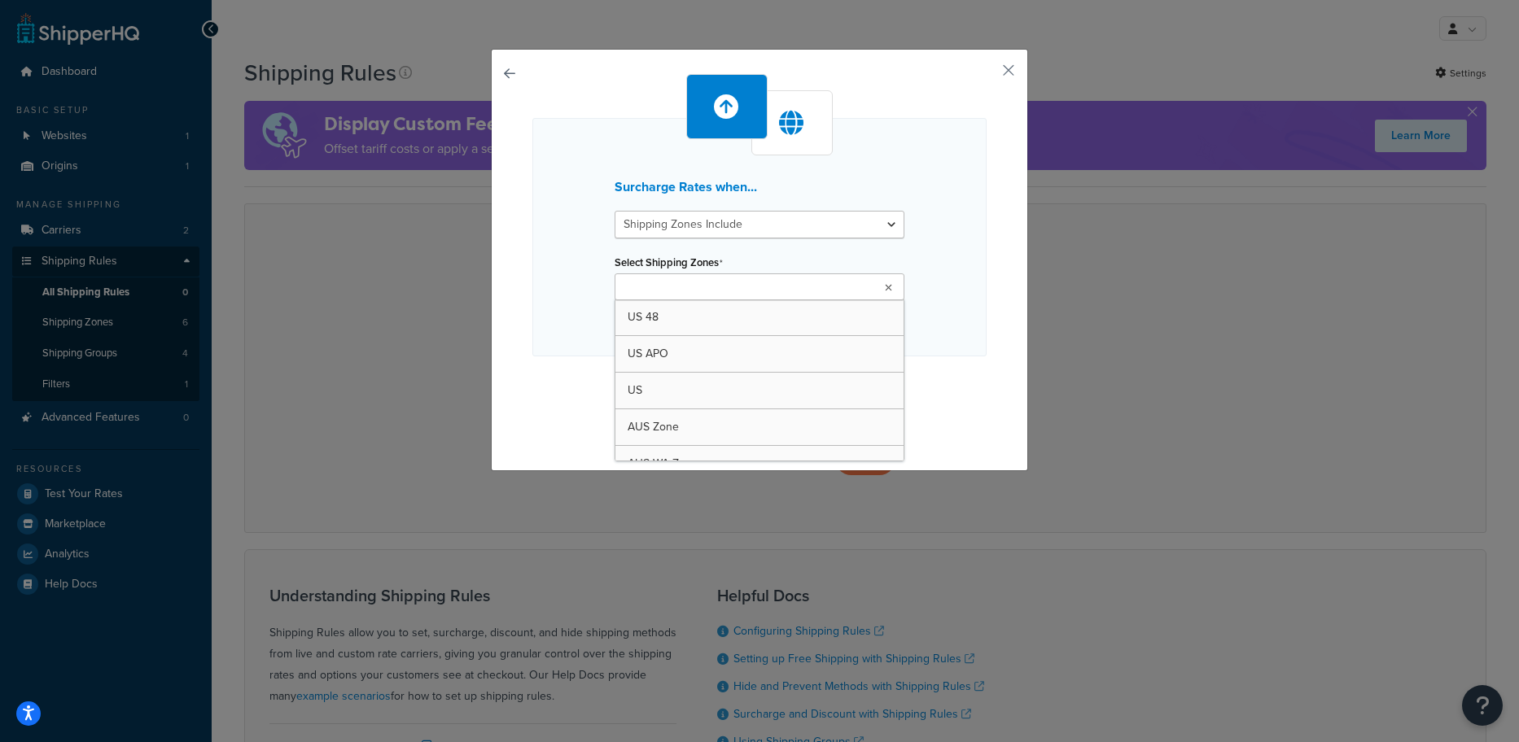
click at [691, 293] on input "Select Shipping Zones" at bounding box center [692, 288] width 144 height 18
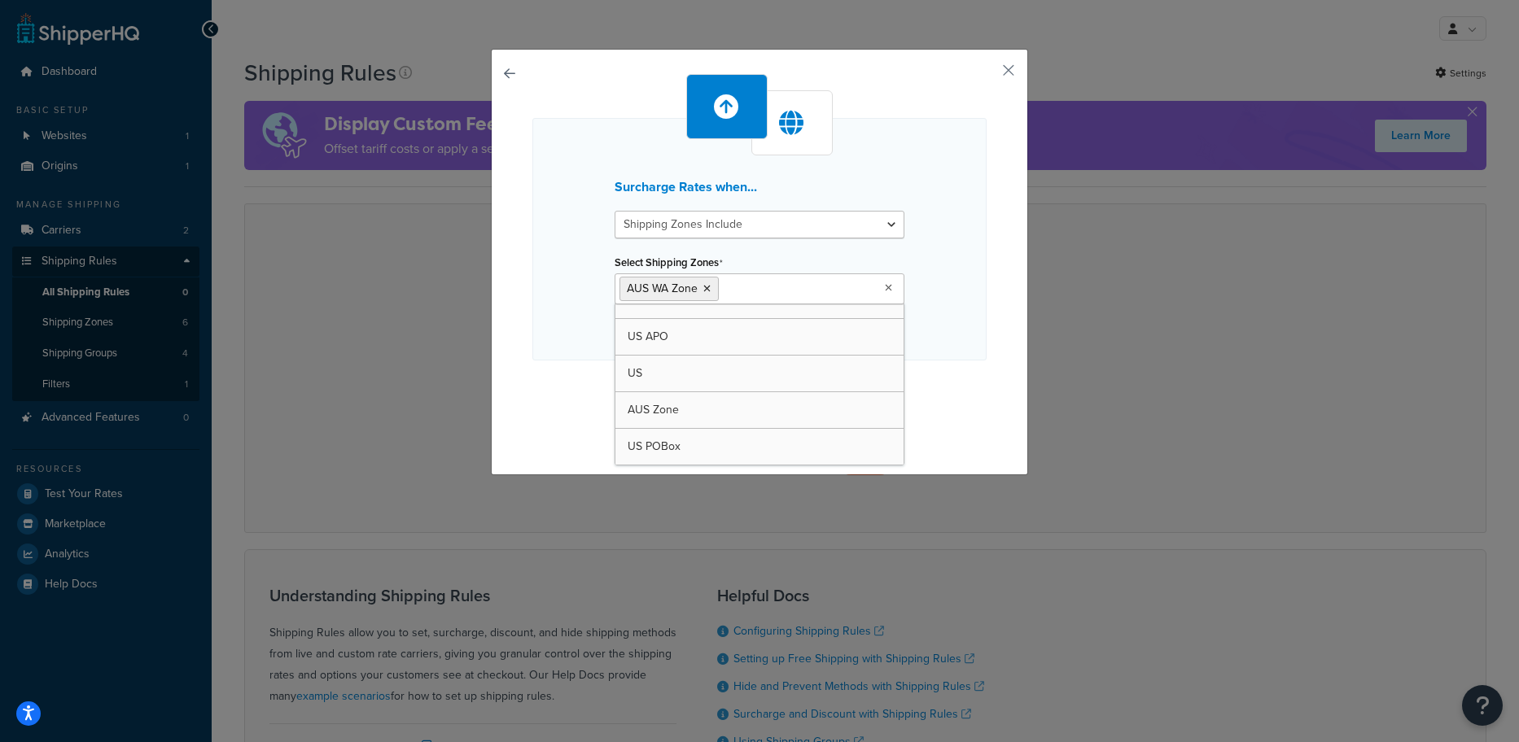
click at [977, 122] on div "Surcharge Rates when... Shipping Zones Include Shipping Zones Do Not Include Se…" at bounding box center [759, 239] width 454 height 243
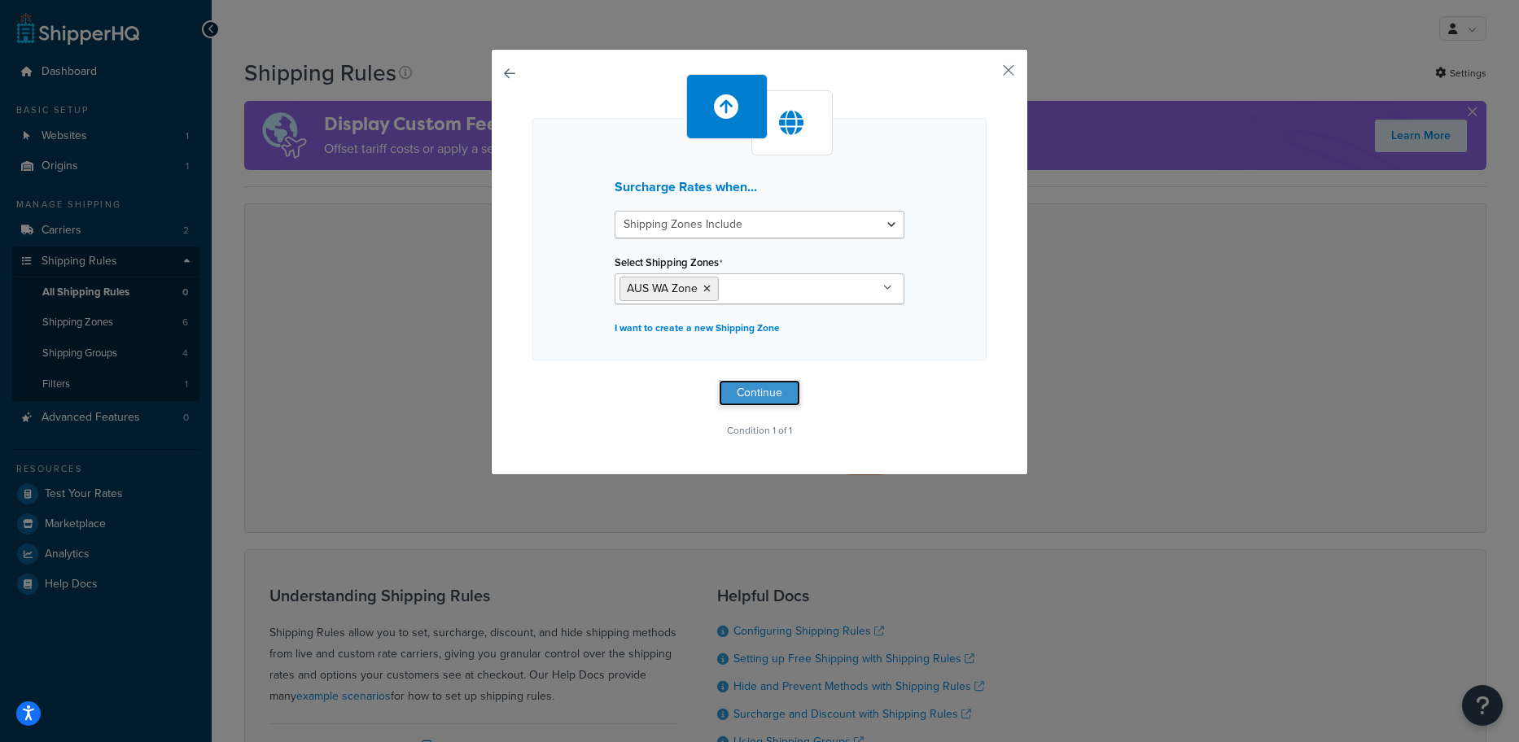
click at [782, 399] on button "Continue" at bounding box center [759, 393] width 81 height 26
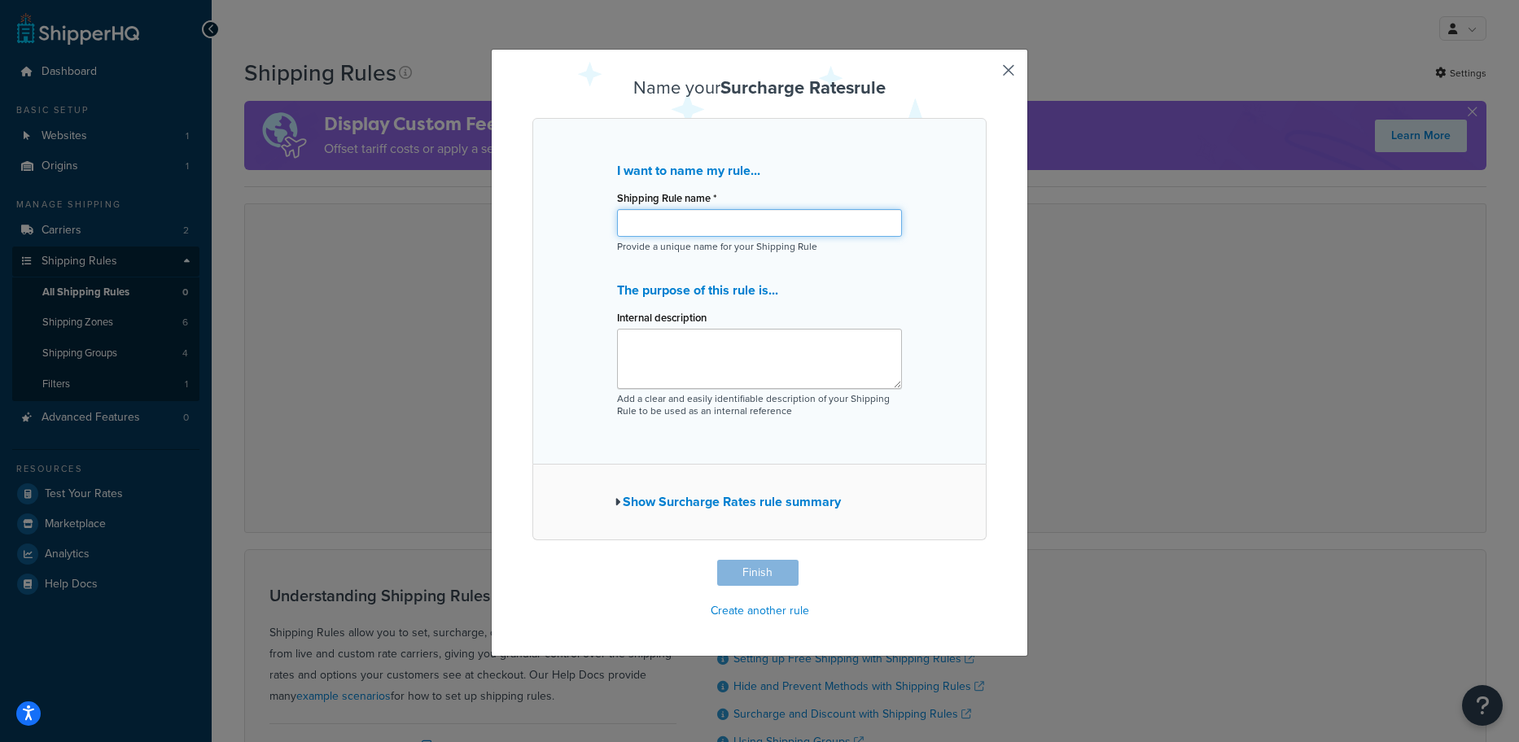
click at [708, 237] on input "Shipping Rule name *" at bounding box center [759, 223] width 285 height 28
type input "WA and TAS Surcharge"
click at [777, 575] on button "Finish" at bounding box center [757, 573] width 81 height 26
